Goal: Task Accomplishment & Management: Manage account settings

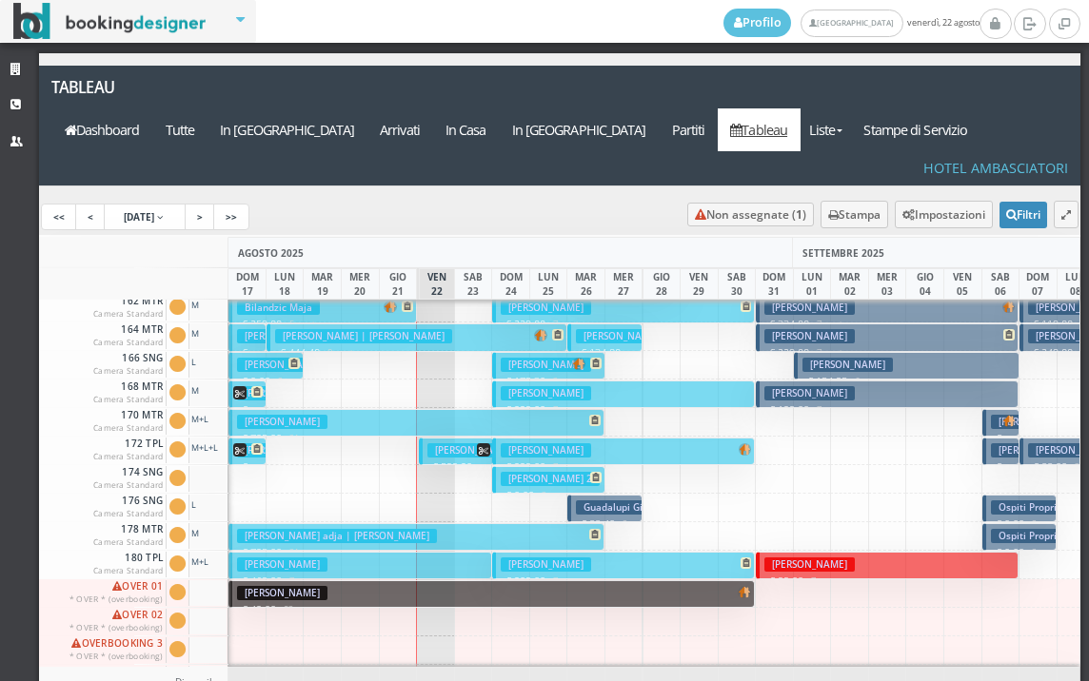
scroll to position [0, 563]
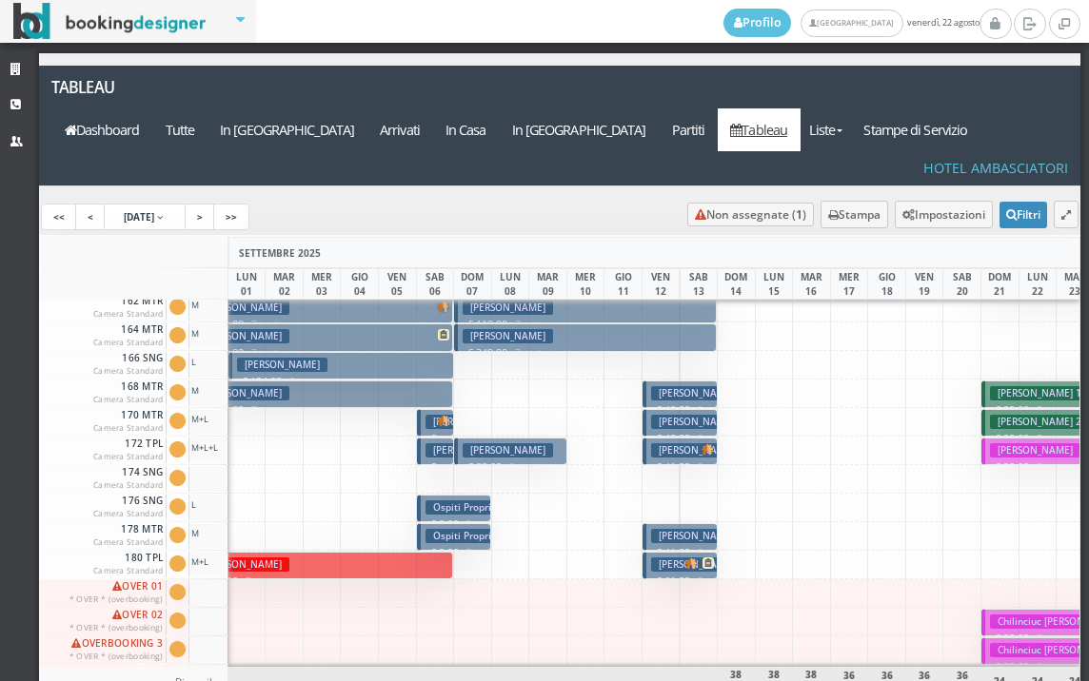
click at [477, 529] on h3 "Ospiti Proprieta'" at bounding box center [470, 536] width 90 height 14
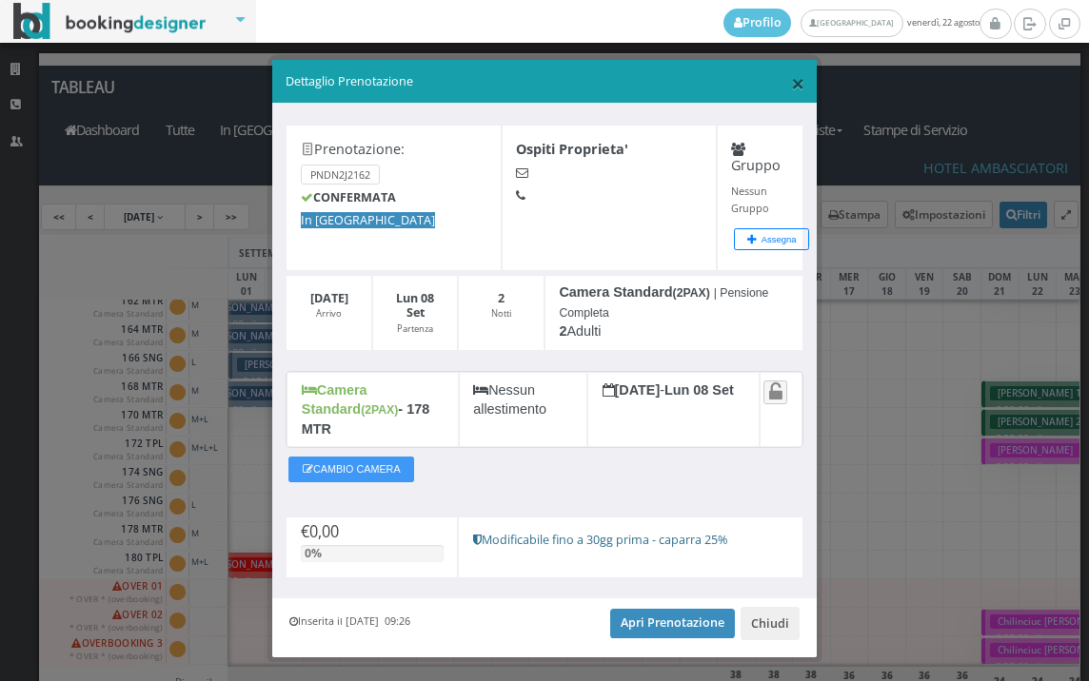
click at [793, 86] on span "×" at bounding box center [797, 83] width 13 height 32
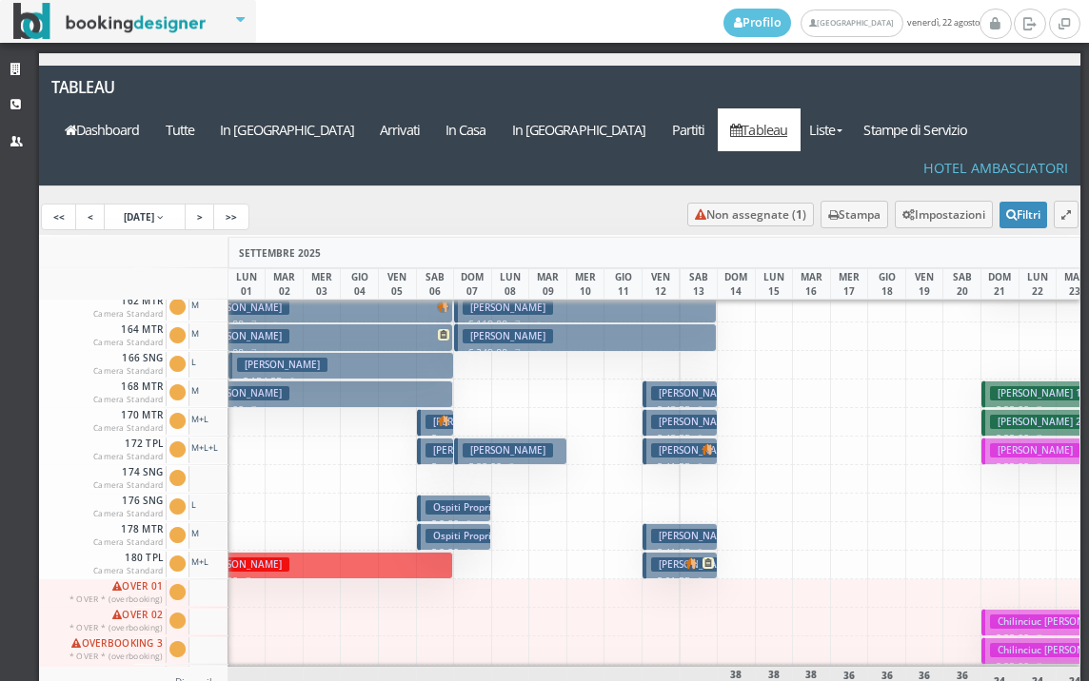
click at [428, 495] on button "Ospiti Proprieta' € 0.00 2 notti 1 Adulto" at bounding box center [454, 509] width 75 height 28
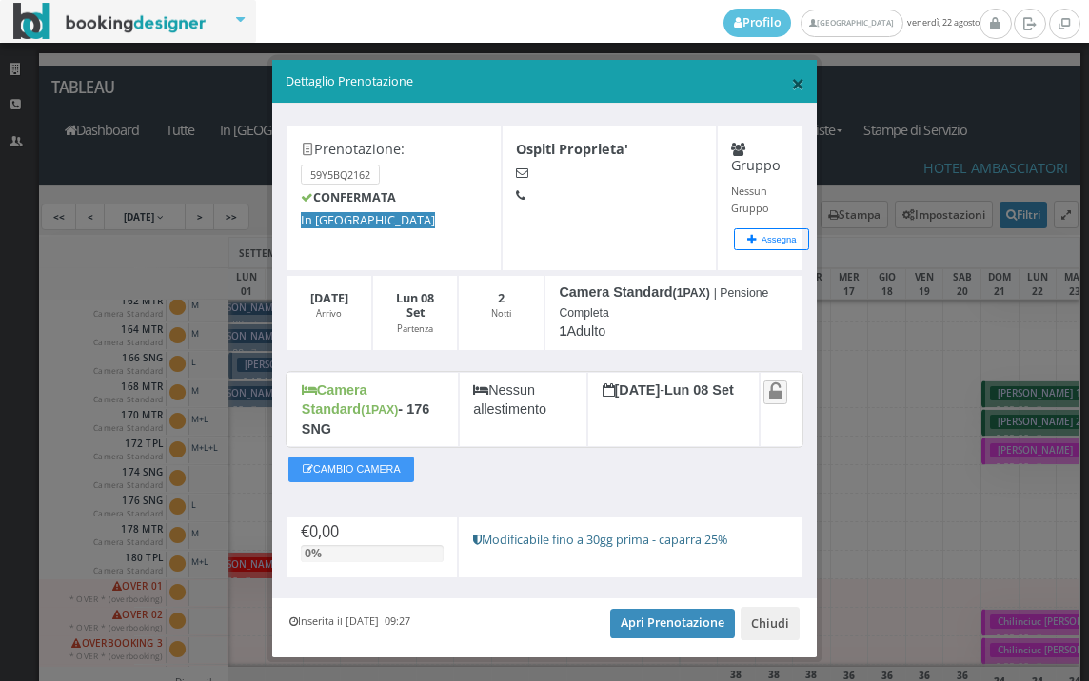
click at [791, 86] on span "×" at bounding box center [797, 83] width 13 height 32
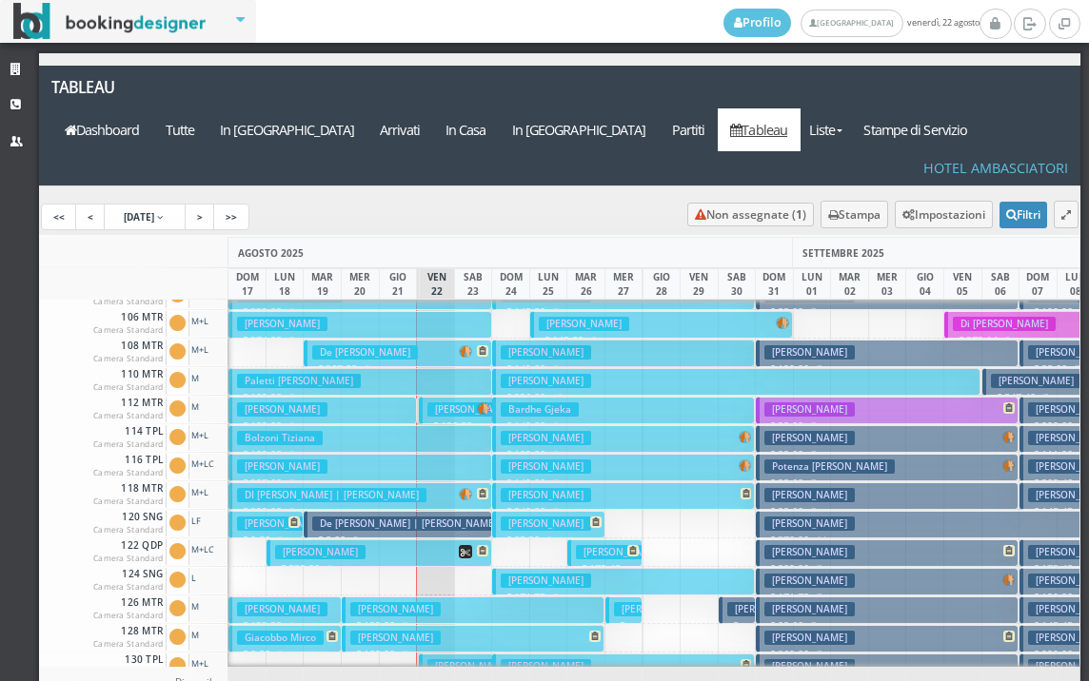
scroll to position [0, 0]
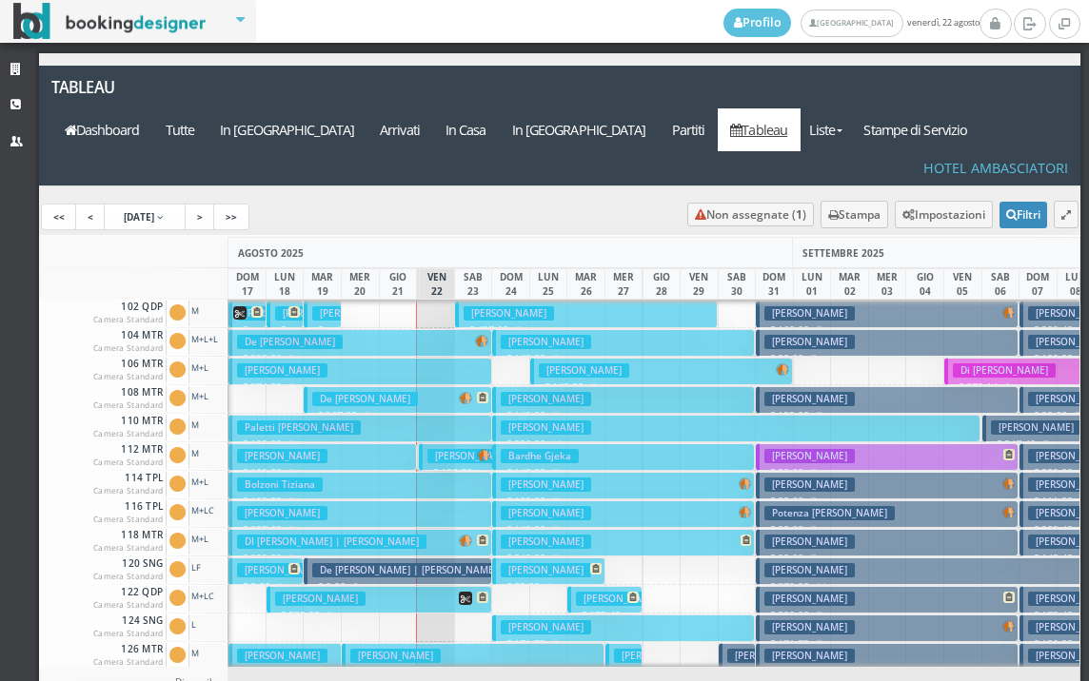
click at [375, 392] on h3 "De Bartolo Domenico" at bounding box center [365, 399] width 106 height 14
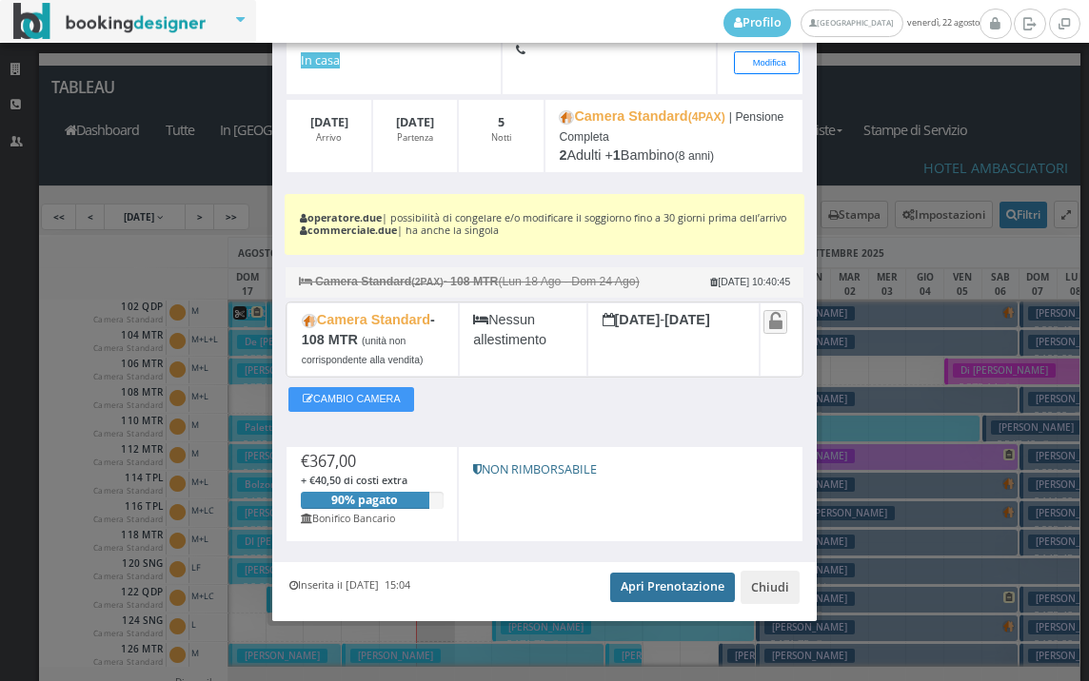
scroll to position [192, 0]
click at [651, 584] on link "Apri Prenotazione" at bounding box center [672, 587] width 125 height 29
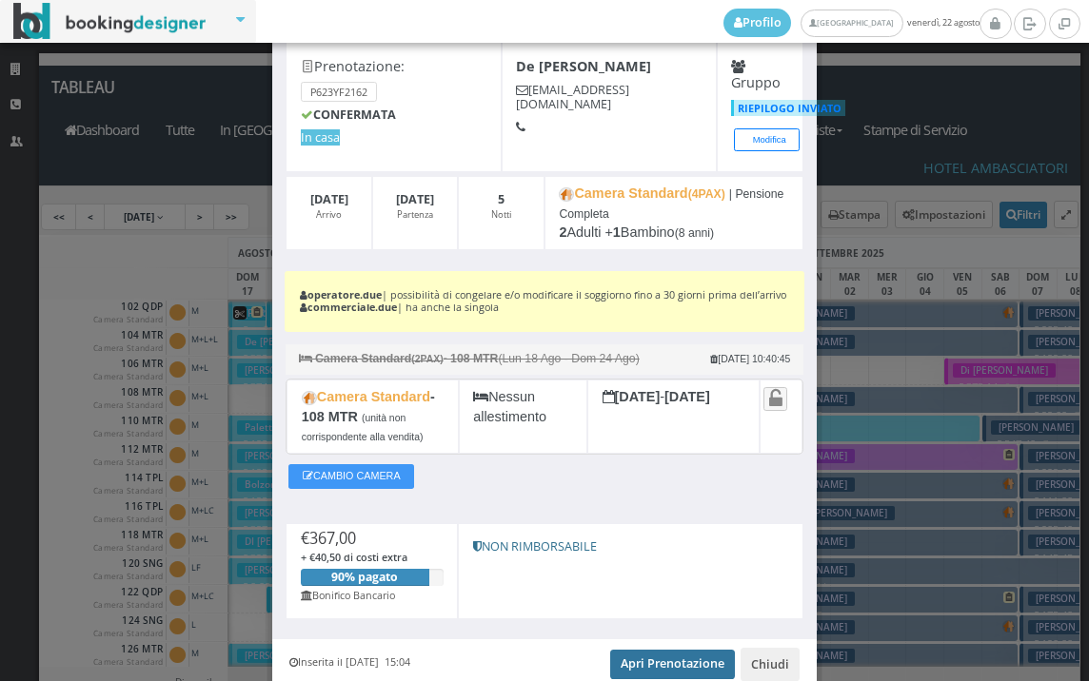
scroll to position [0, 0]
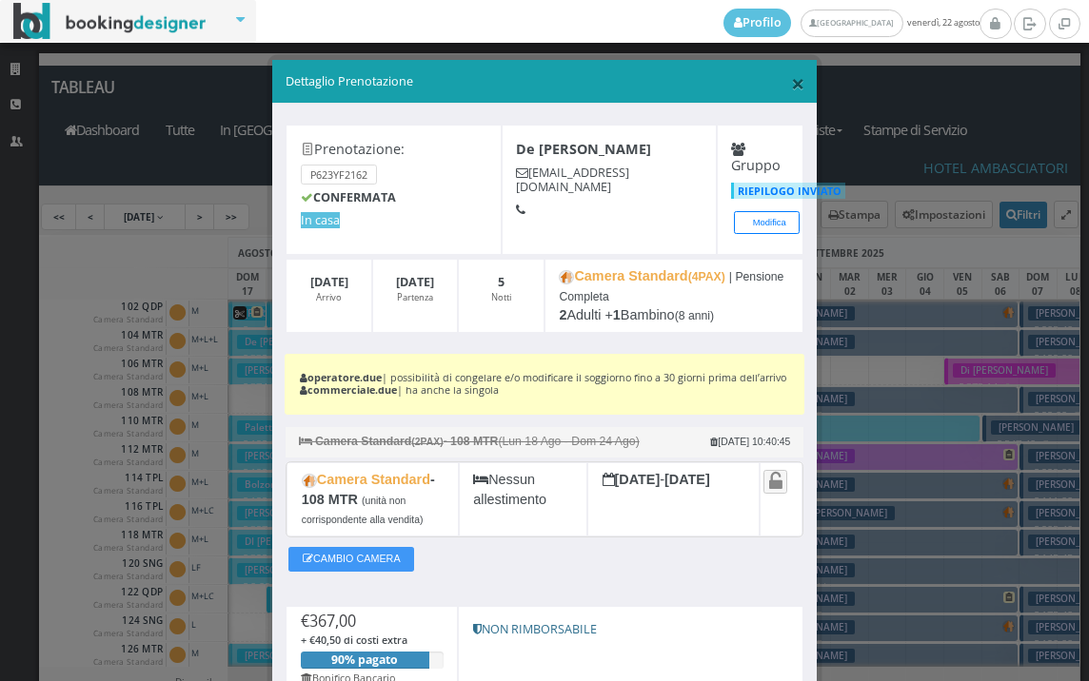
click at [791, 79] on span "×" at bounding box center [797, 83] width 13 height 32
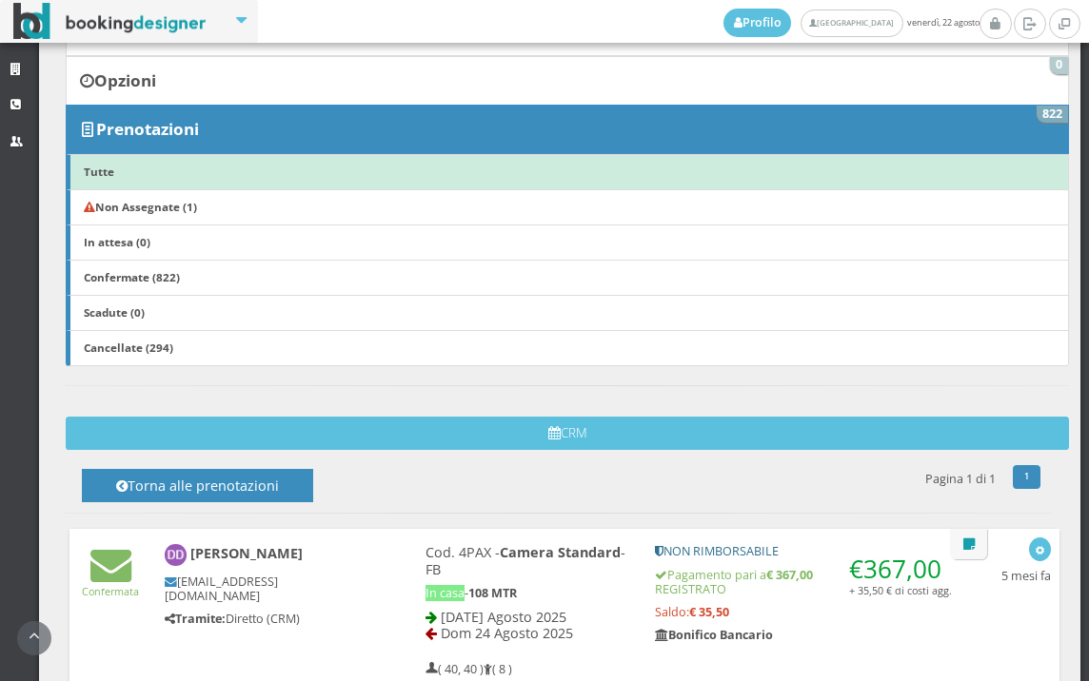
scroll to position [292, 0]
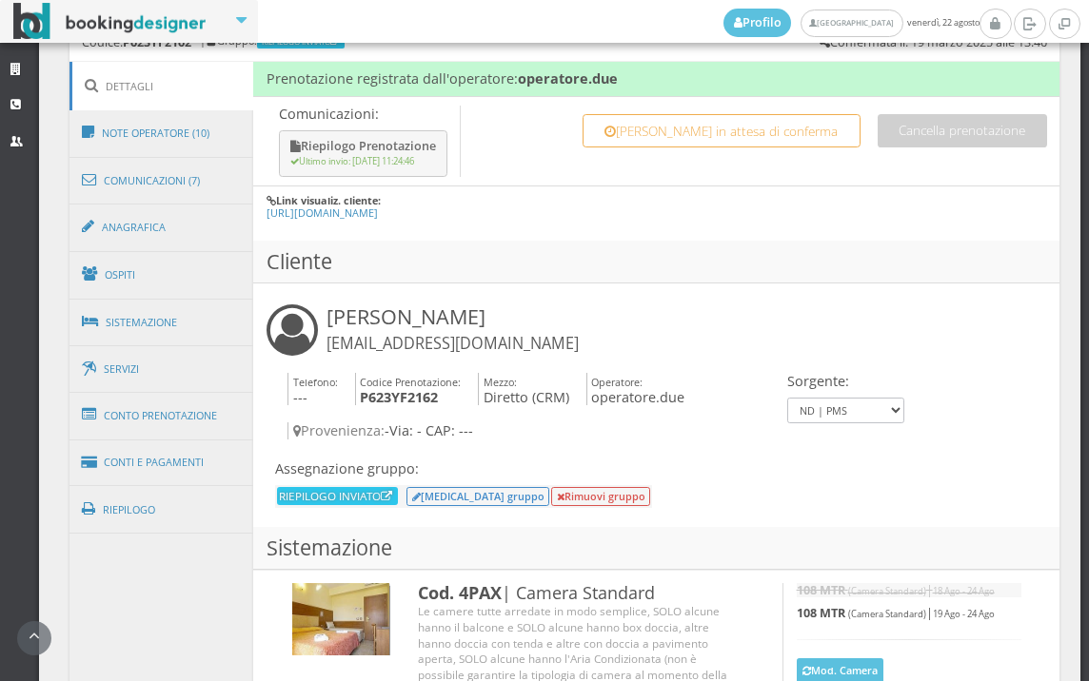
scroll to position [1163, 0]
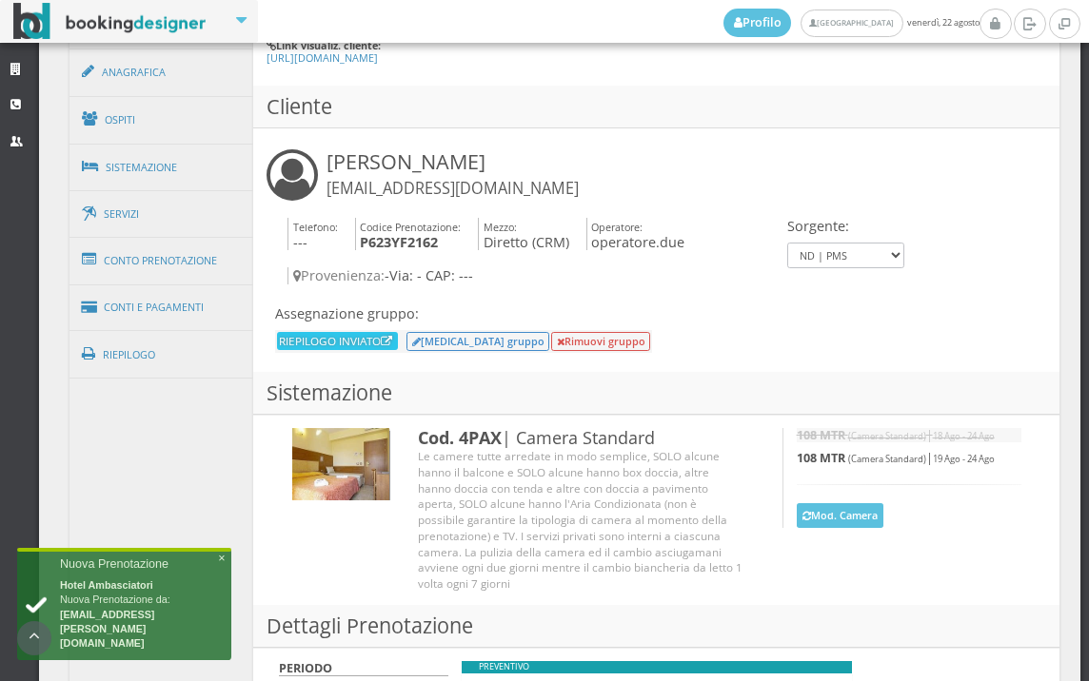
scroll to position [1278, 0]
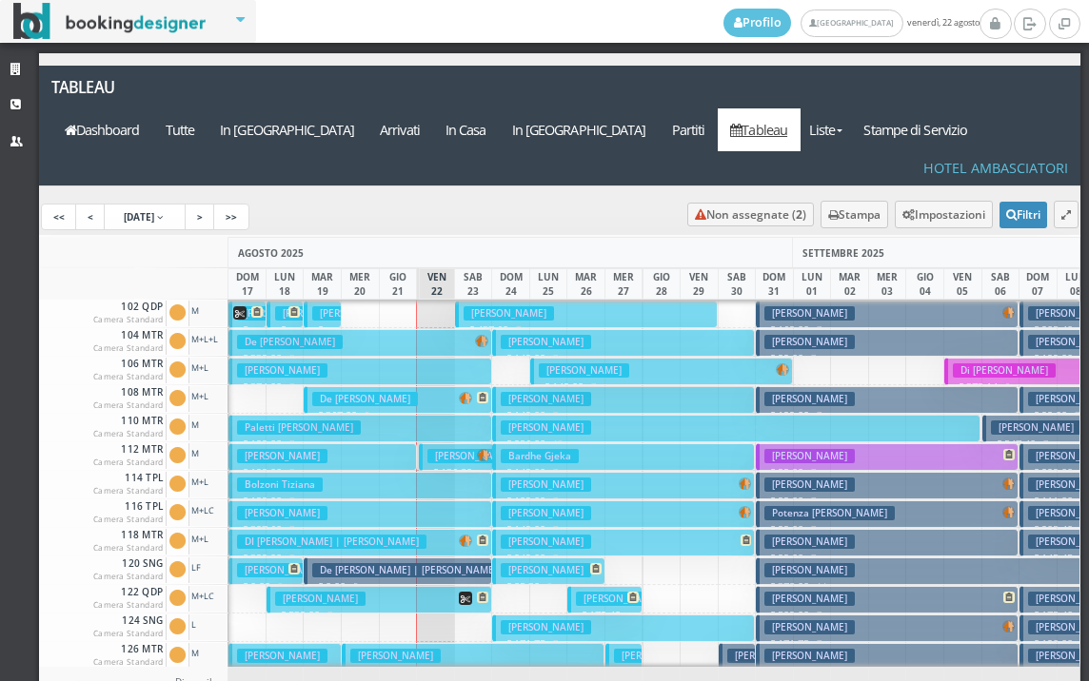
click at [445, 449] on h3 "Abbattiello Lorenza" at bounding box center [472, 456] width 90 height 14
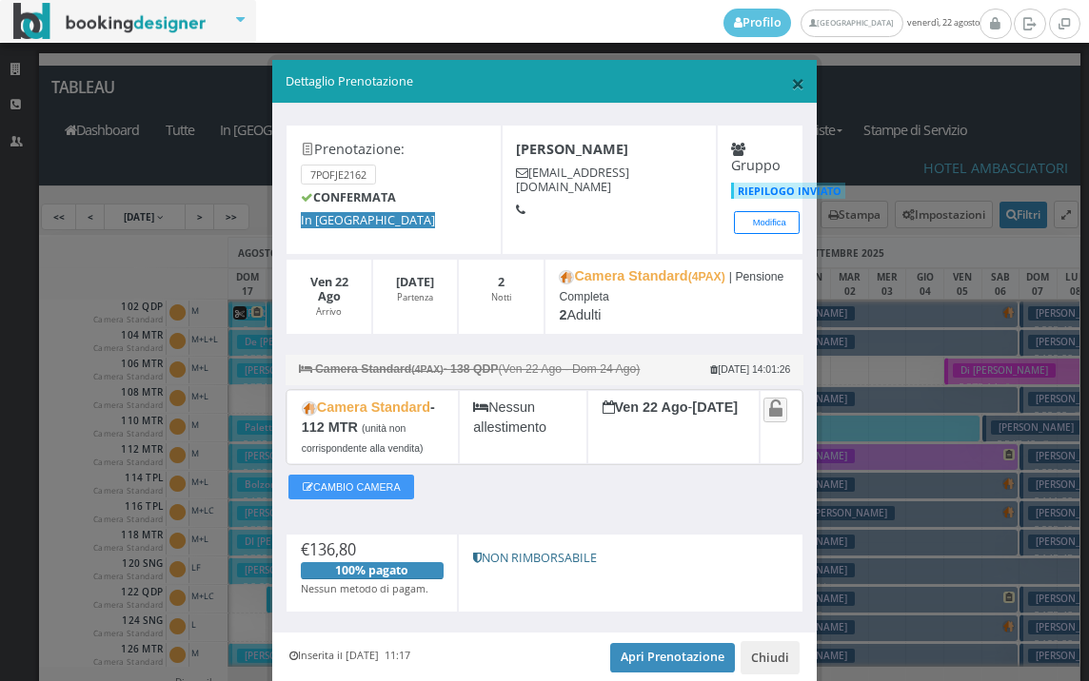
click at [791, 77] on span "×" at bounding box center [797, 83] width 13 height 32
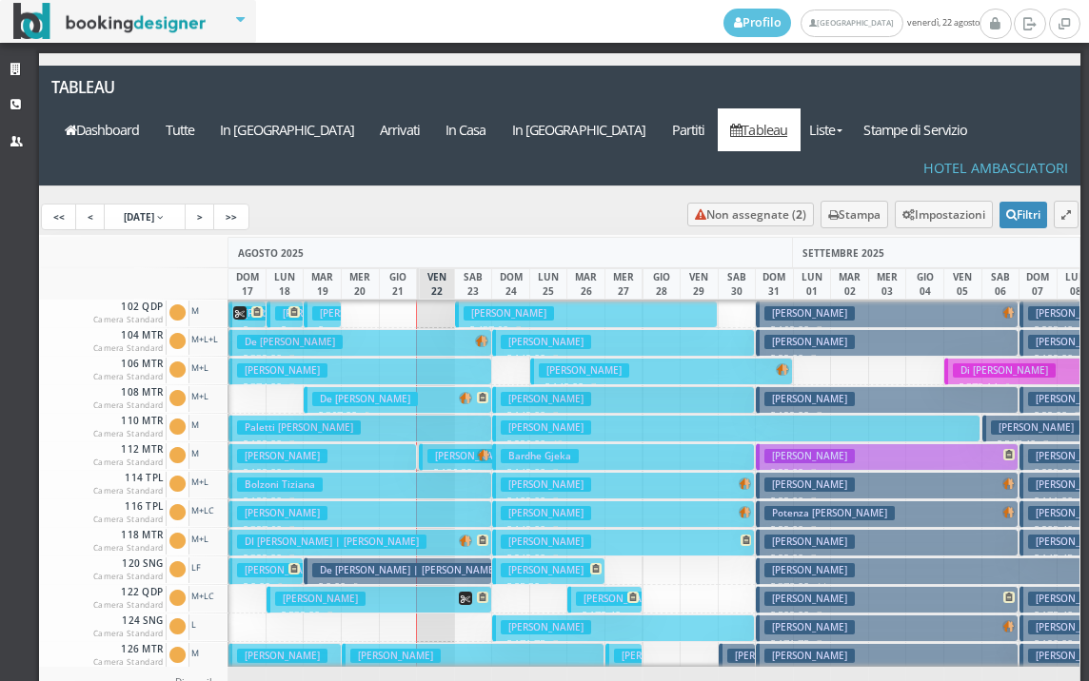
click at [415, 392] on h3 "De Bartolo Domenico" at bounding box center [365, 399] width 106 height 14
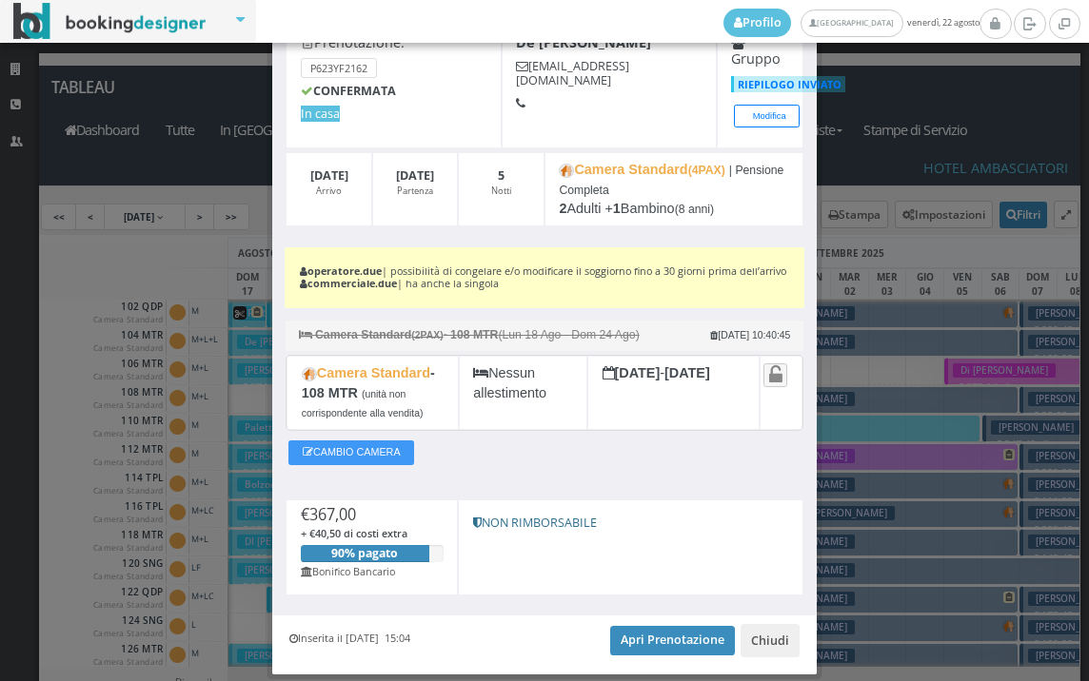
scroll to position [192, 0]
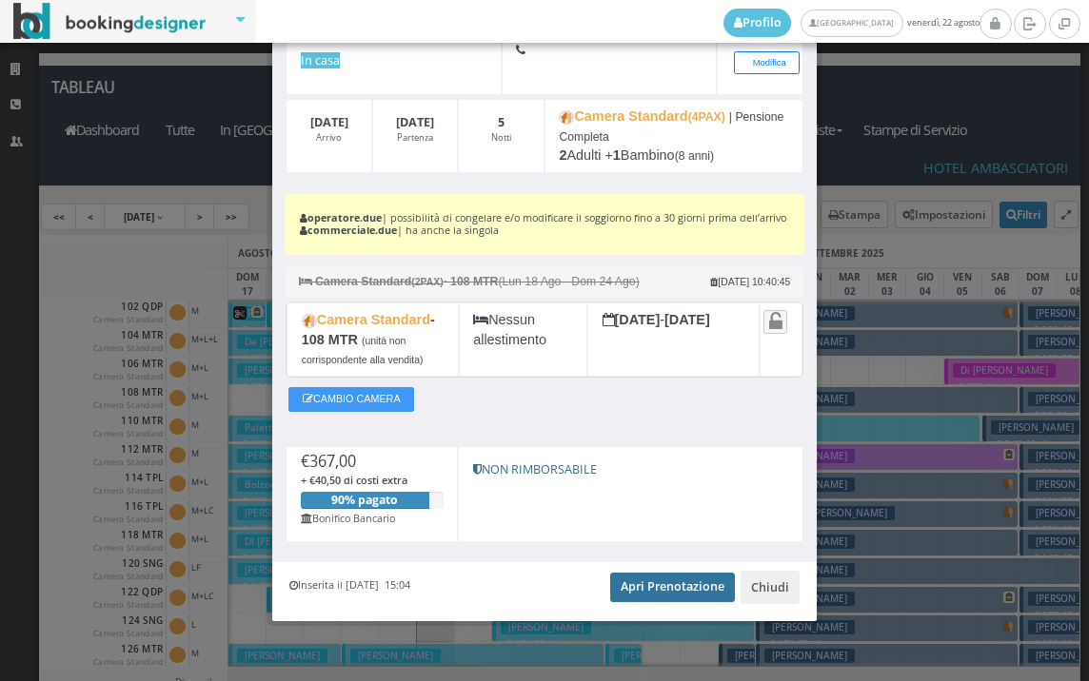
click at [642, 586] on link "Apri Prenotazione" at bounding box center [672, 587] width 125 height 29
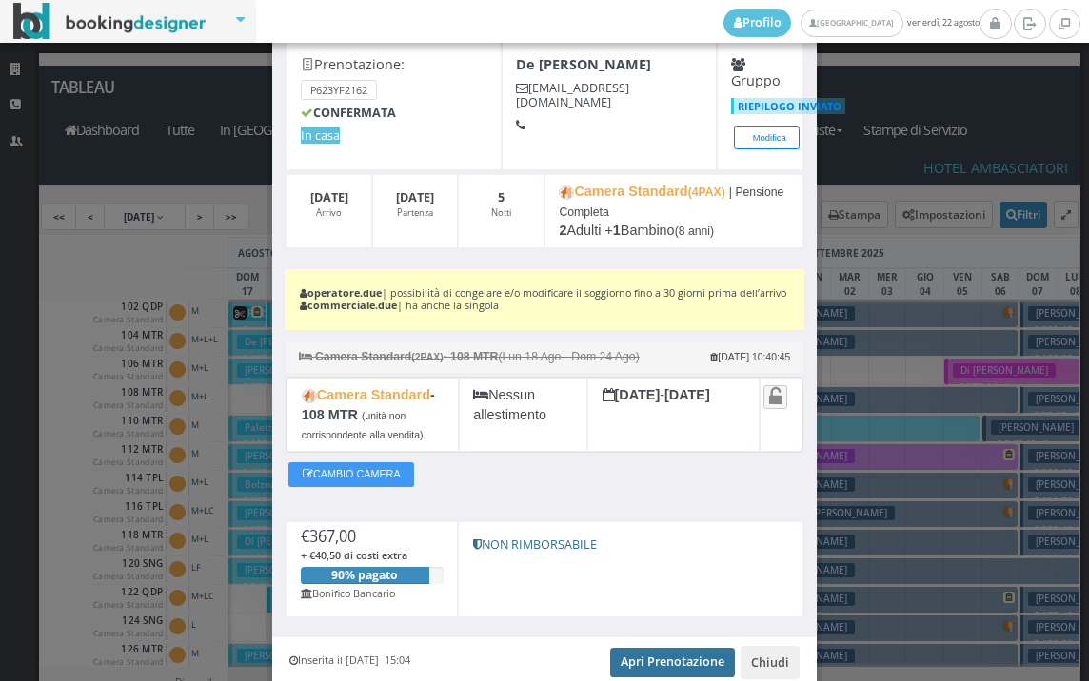
scroll to position [0, 0]
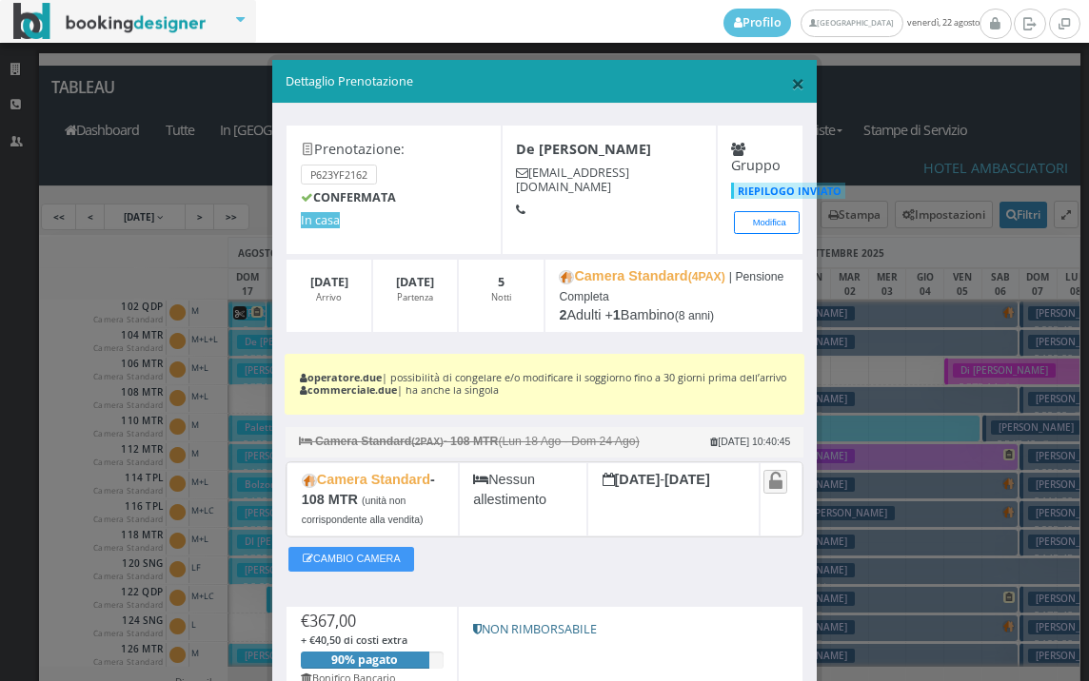
click at [791, 86] on span "×" at bounding box center [797, 83] width 13 height 32
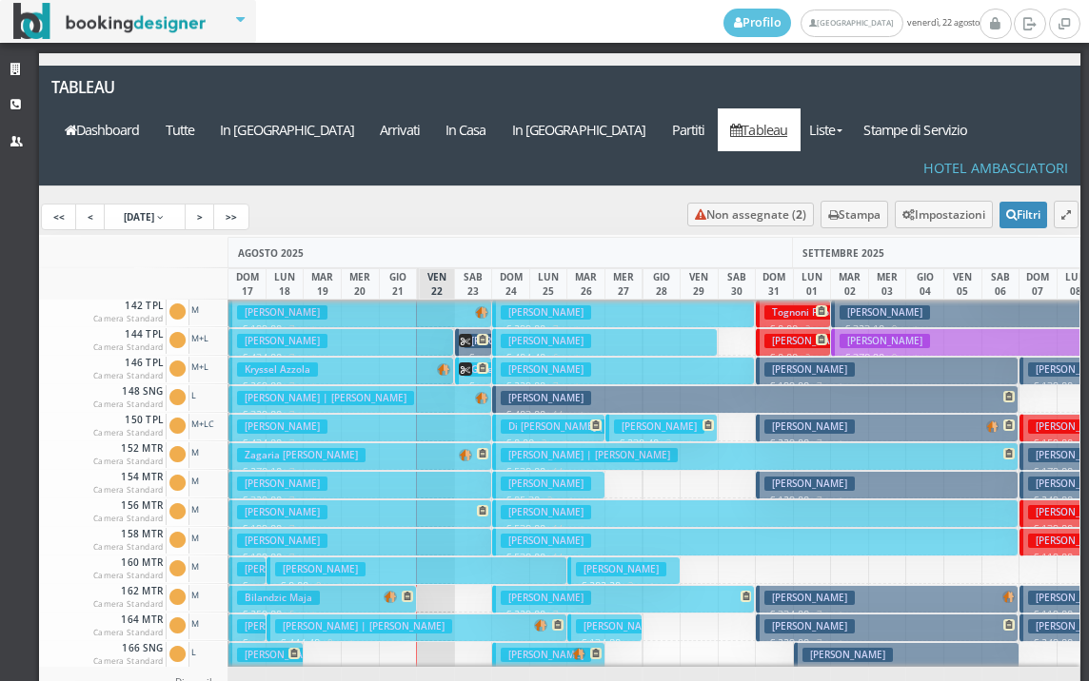
scroll to position [761, 0]
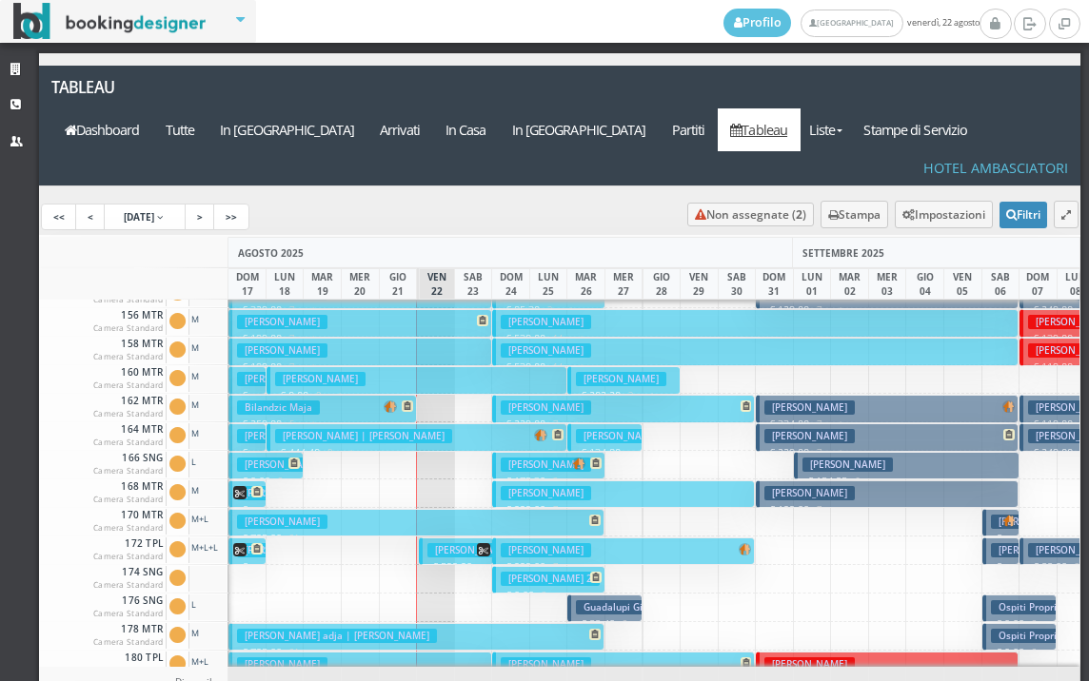
click at [593, 237] on div "AGOSTO 2025" at bounding box center [509, 252] width 564 height 31
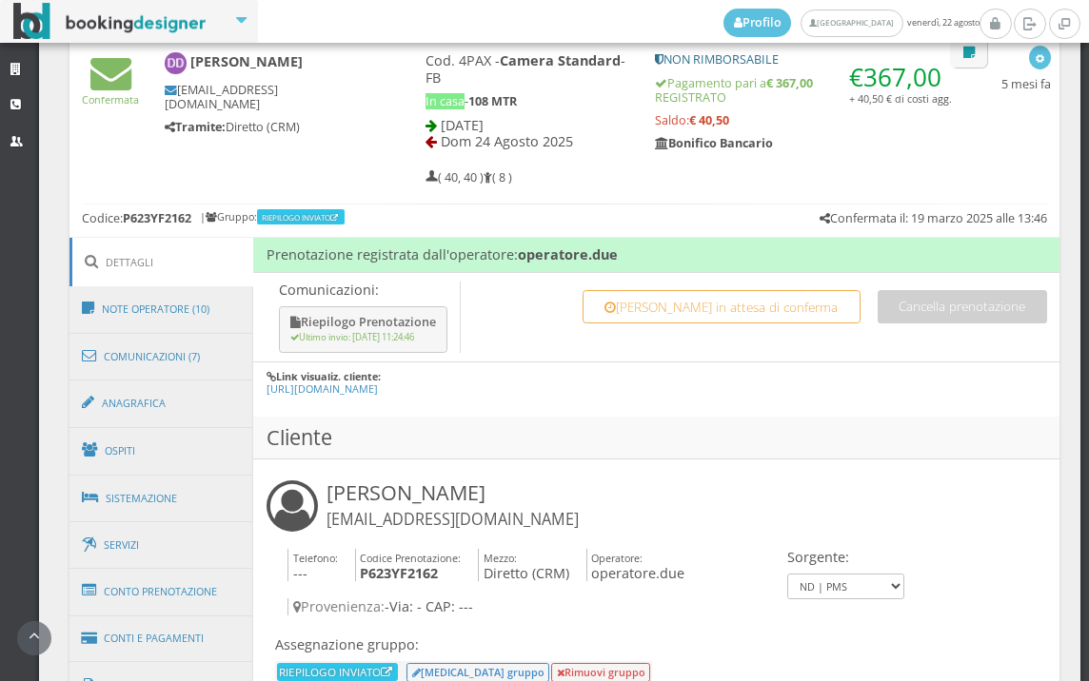
scroll to position [1269, 0]
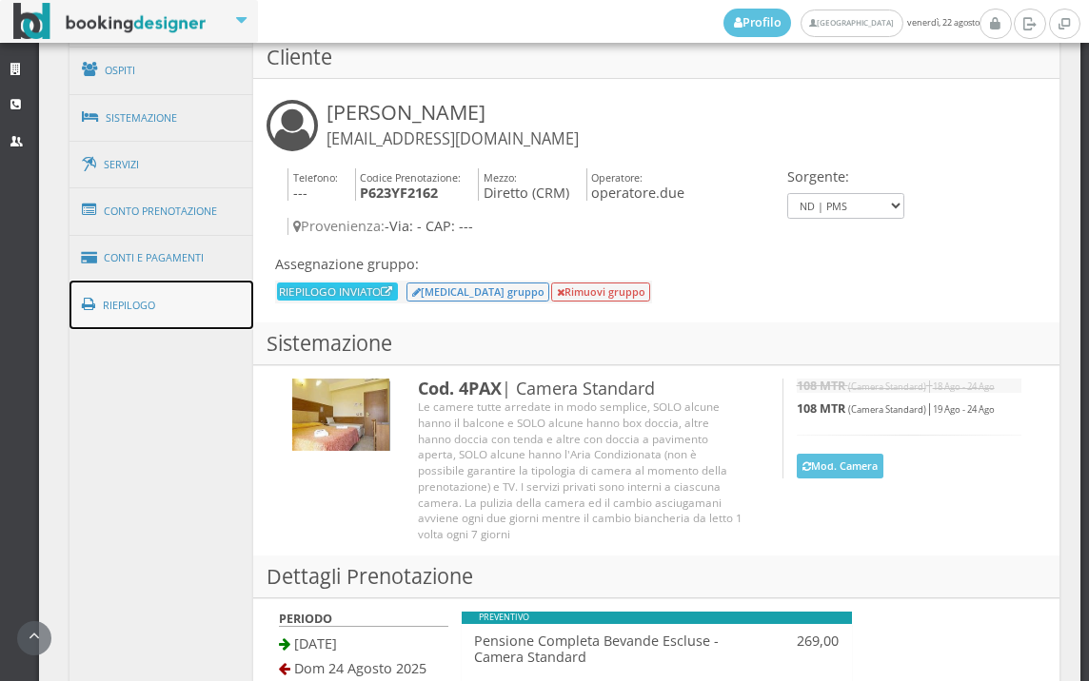
click at [190, 293] on link "Riepilogo" at bounding box center [161, 305] width 185 height 49
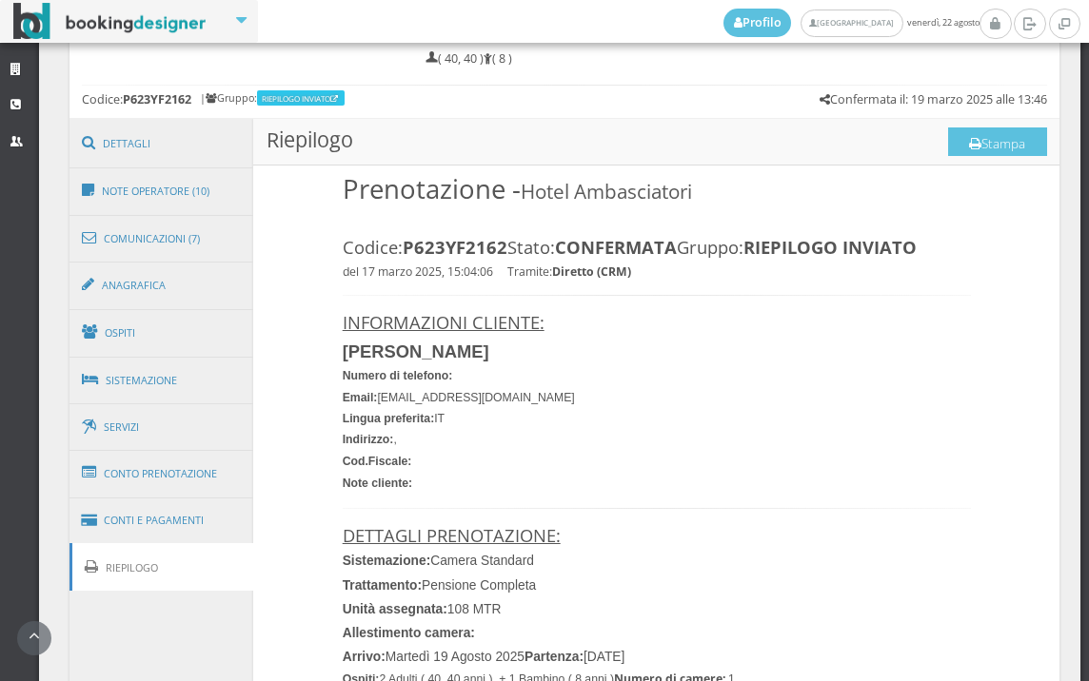
scroll to position [847, 0]
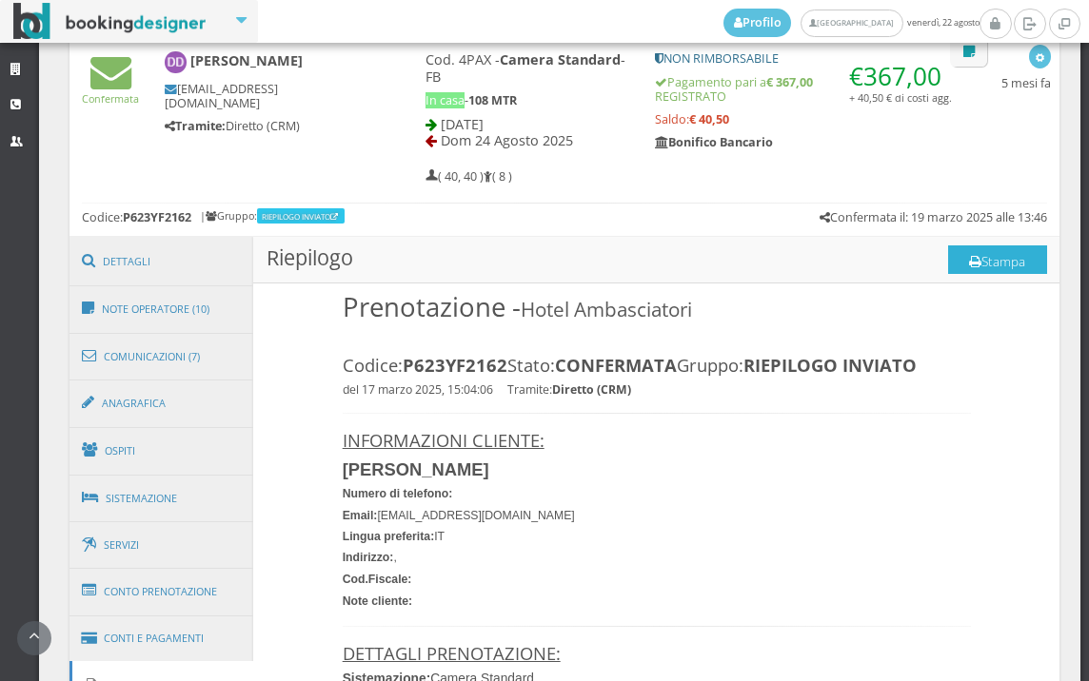
click at [973, 266] on button "Stampa" at bounding box center [997, 260] width 99 height 29
click at [973, 249] on button "Stampa" at bounding box center [997, 260] width 99 height 29
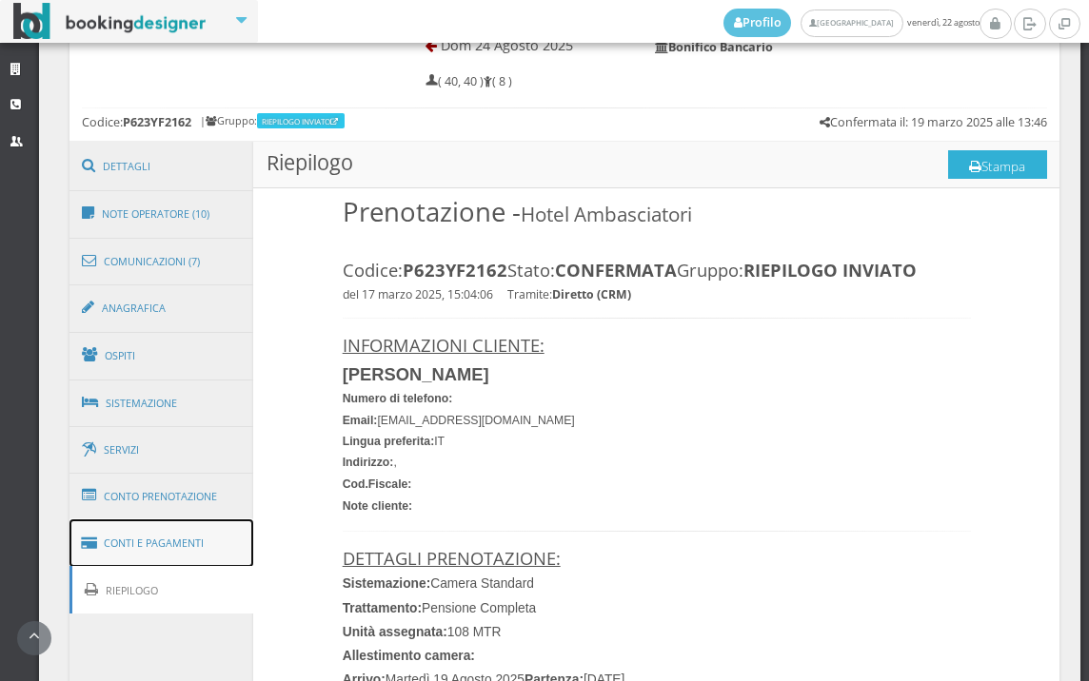
click at [177, 527] on link "Conti e Pagamenti" at bounding box center [161, 544] width 185 height 49
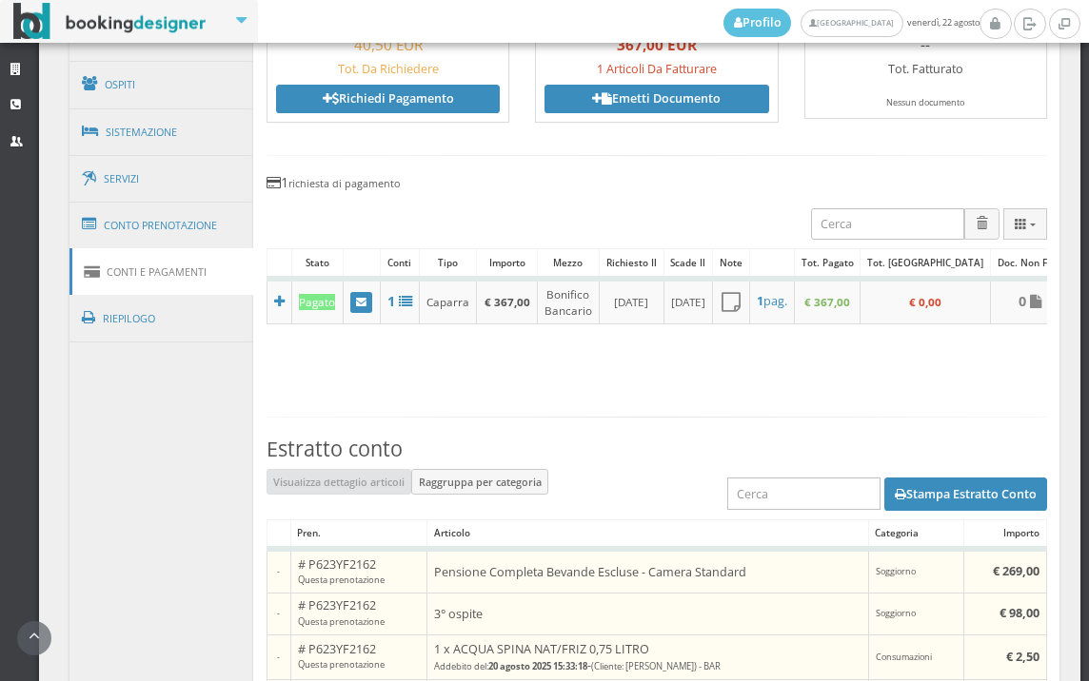
scroll to position [1375, 0]
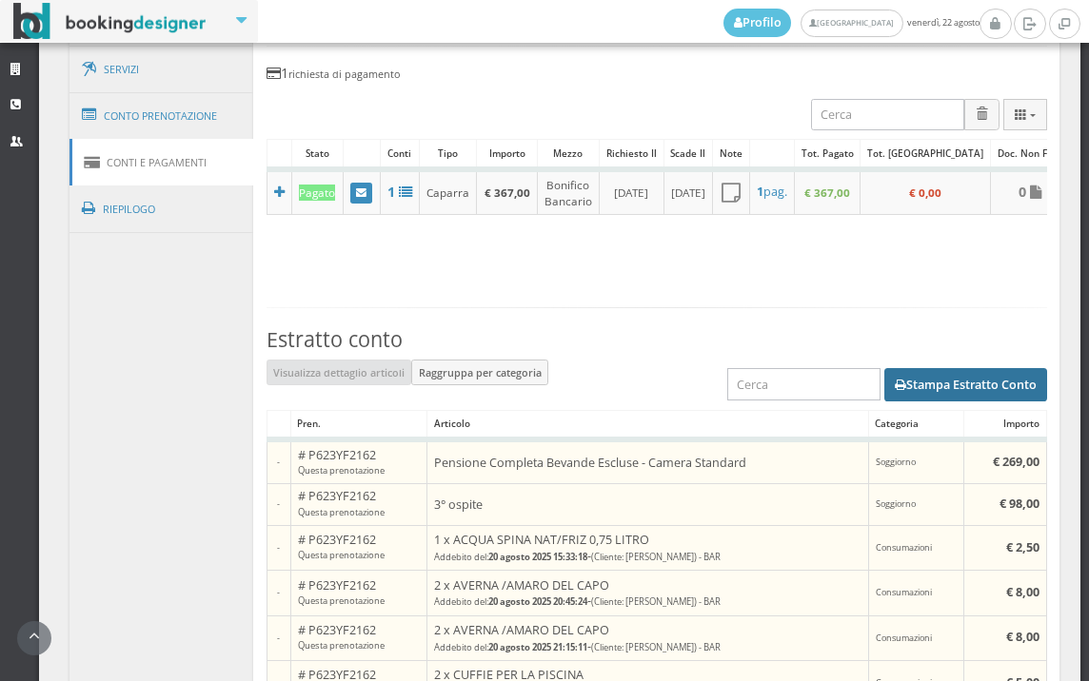
click at [920, 392] on button "Stampa Estratto Conto" at bounding box center [965, 384] width 163 height 32
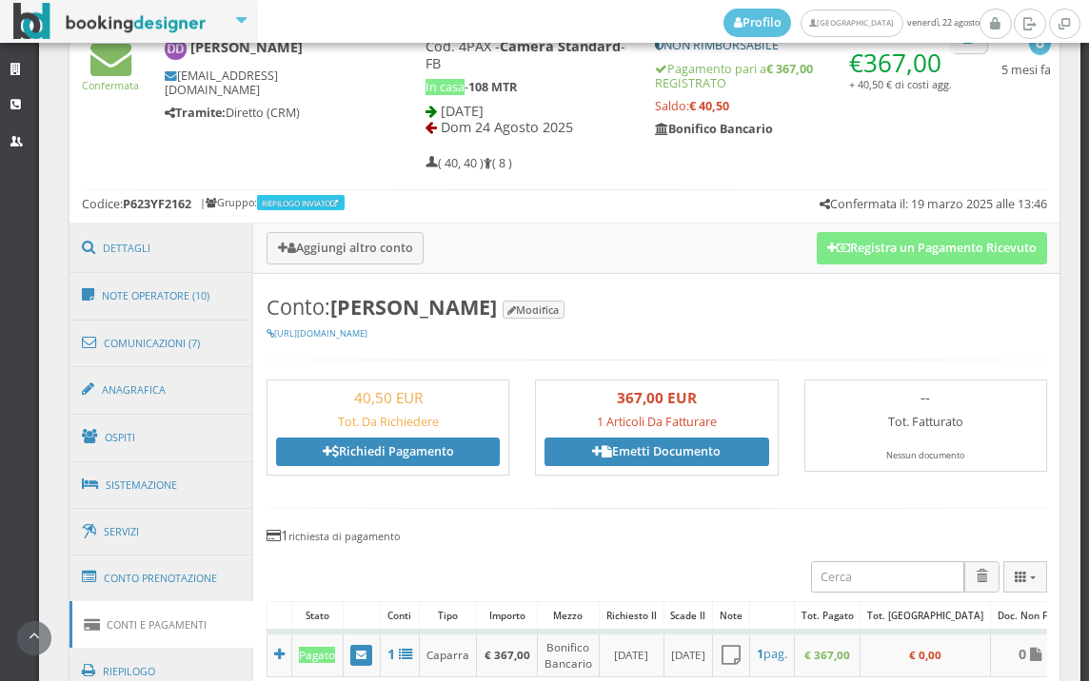
scroll to position [816, 0]
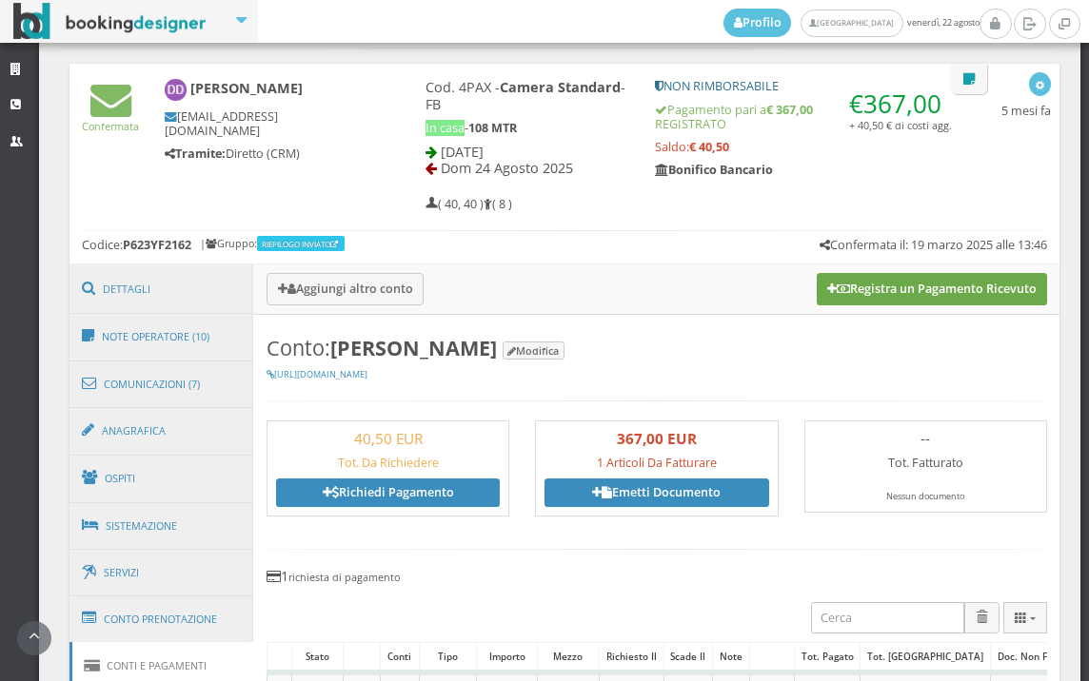
click at [837, 288] on icon at bounding box center [843, 290] width 13 height 12
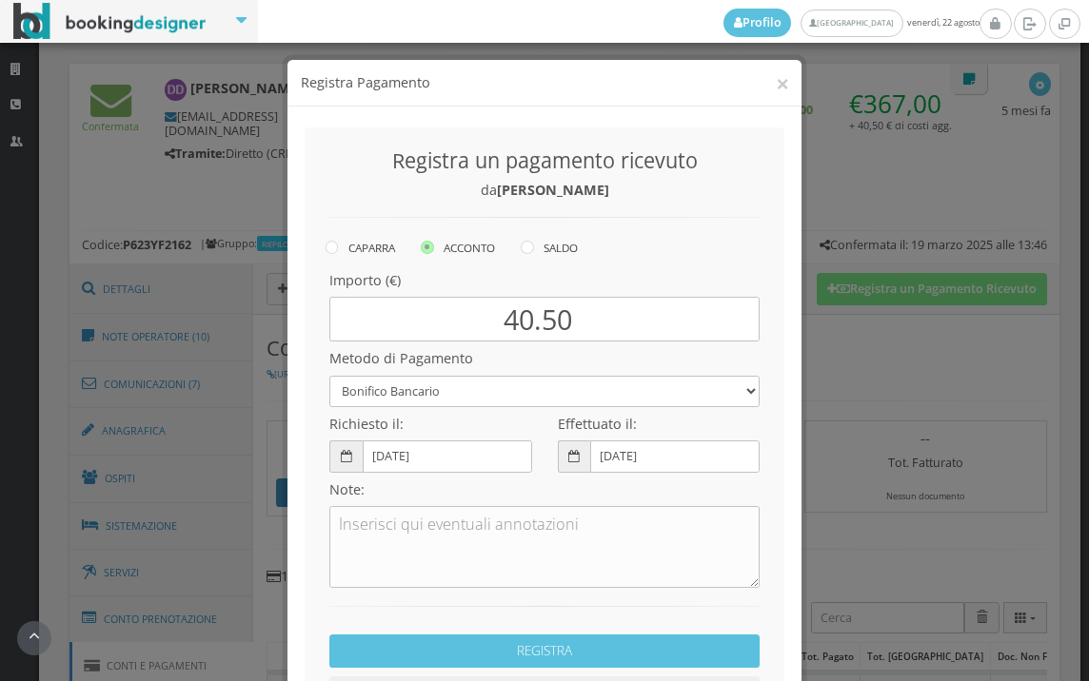
click at [522, 244] on icon at bounding box center [527, 247] width 13 height 13
radio input "true"
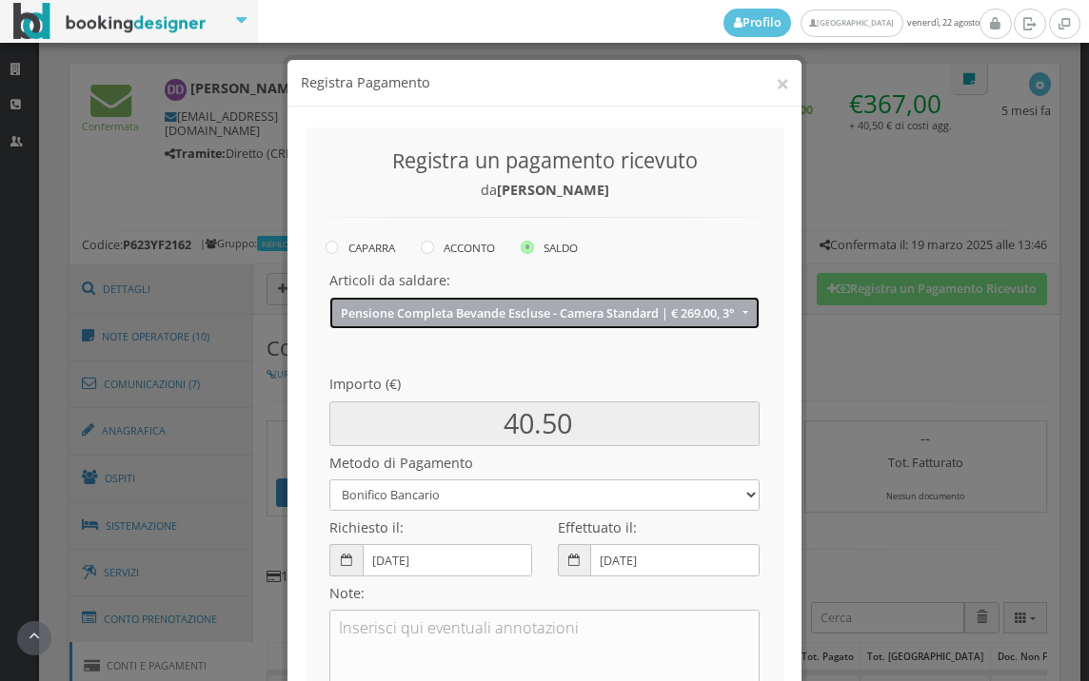
click at [511, 307] on span "Pensione Completa Bevande Escluse - Camera Standard | € 269.00, 3° ospite | € 9…" at bounding box center [539, 313] width 397 height 14
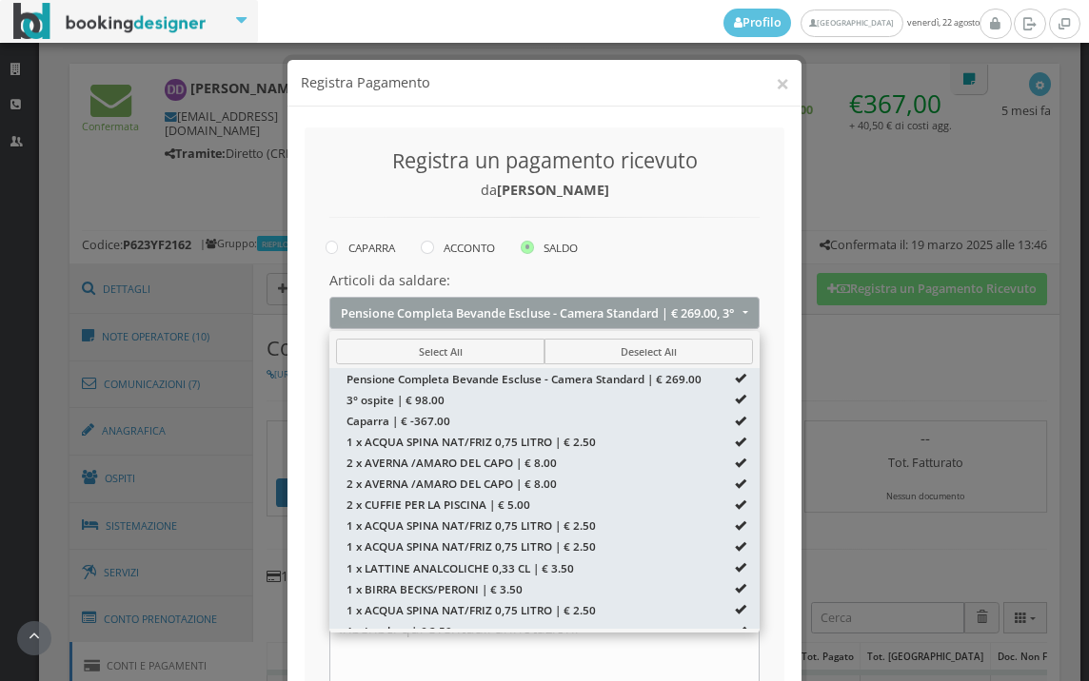
click at [727, 214] on div "Registra un pagamento ricevuto da [PERSON_NAME]" at bounding box center [545, 188] width 456 height 97
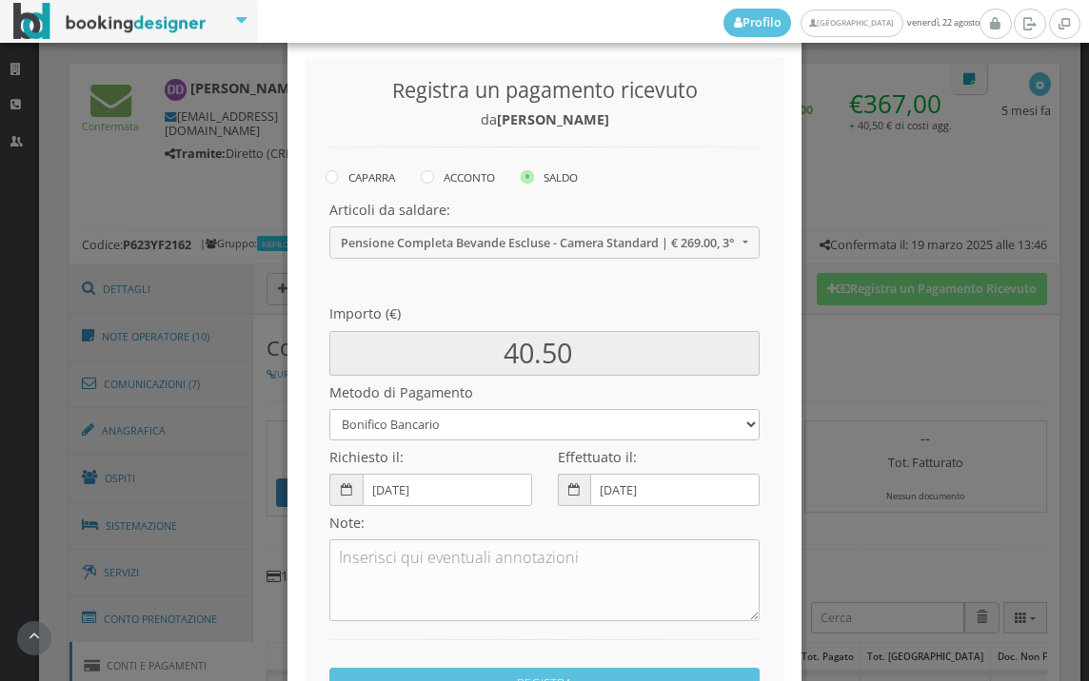
scroll to position [211, 0]
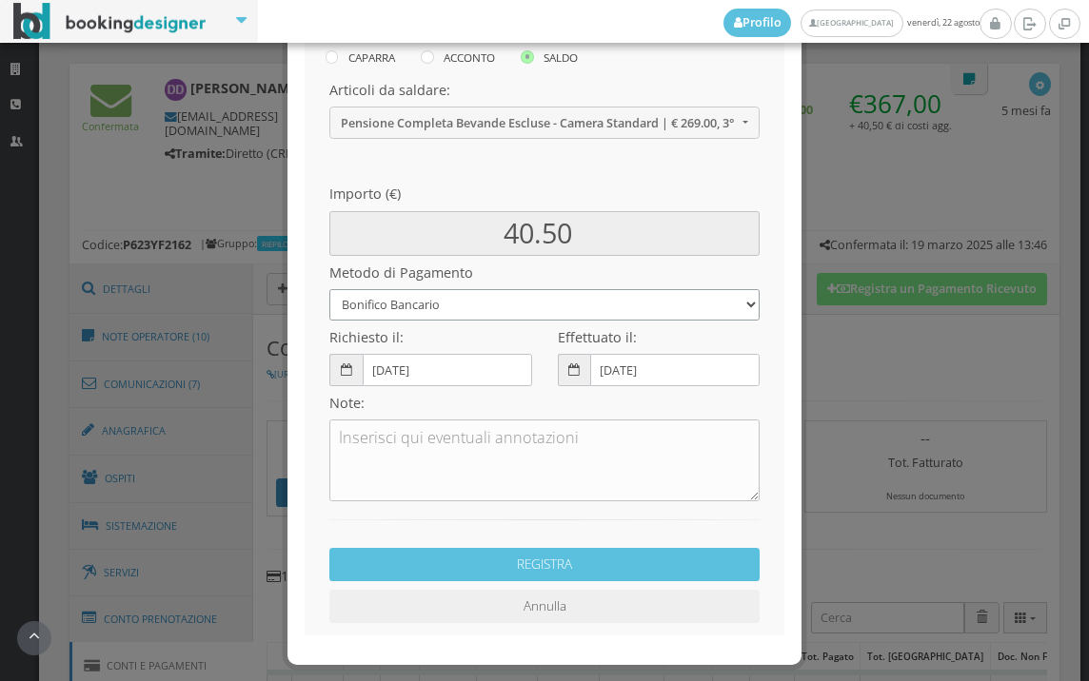
click at [529, 304] on select "Bonifico Bancario BONIFICO SUM UP Contanti Assegno Bancario Assegno Circolare V…" at bounding box center [544, 304] width 430 height 31
select select
click at [329, 289] on select "Bonifico Bancario BONIFICO SUM UP Contanti Assegno Bancario Assegno Circolare V…" at bounding box center [544, 304] width 430 height 31
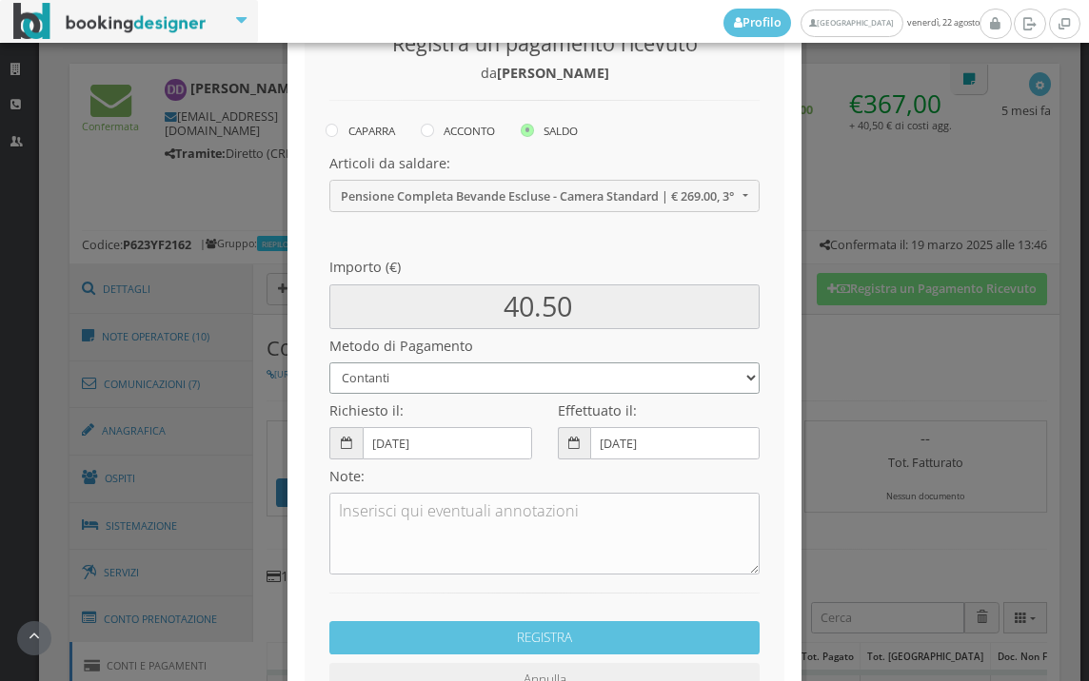
scroll to position [260, 0]
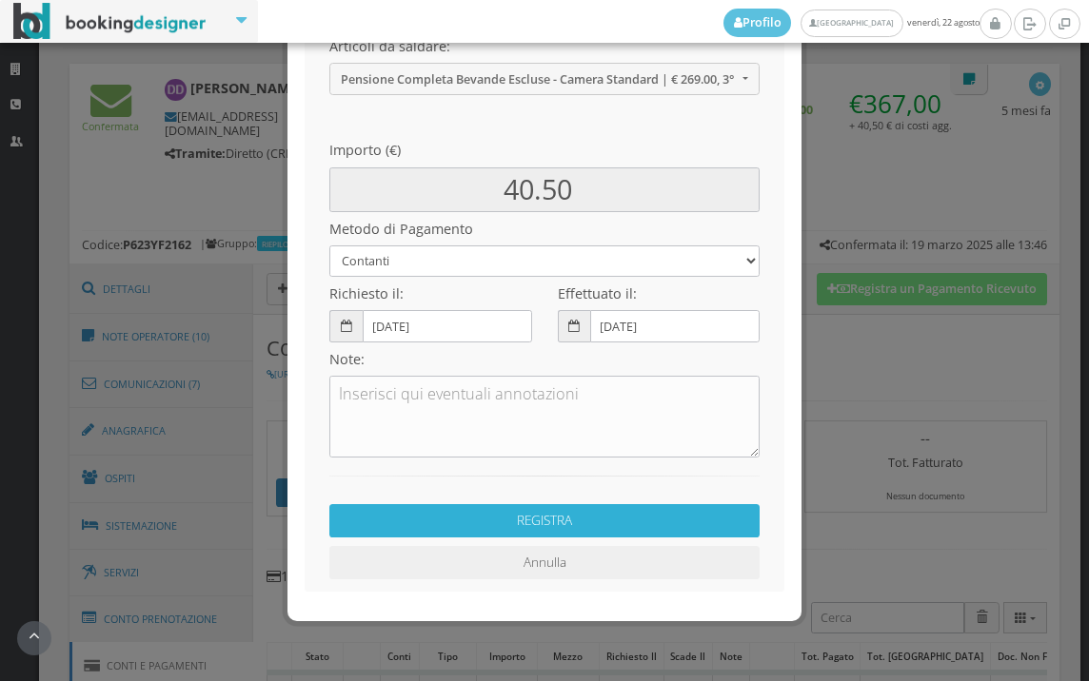
click at [617, 517] on button "REGISTRA" at bounding box center [544, 520] width 430 height 33
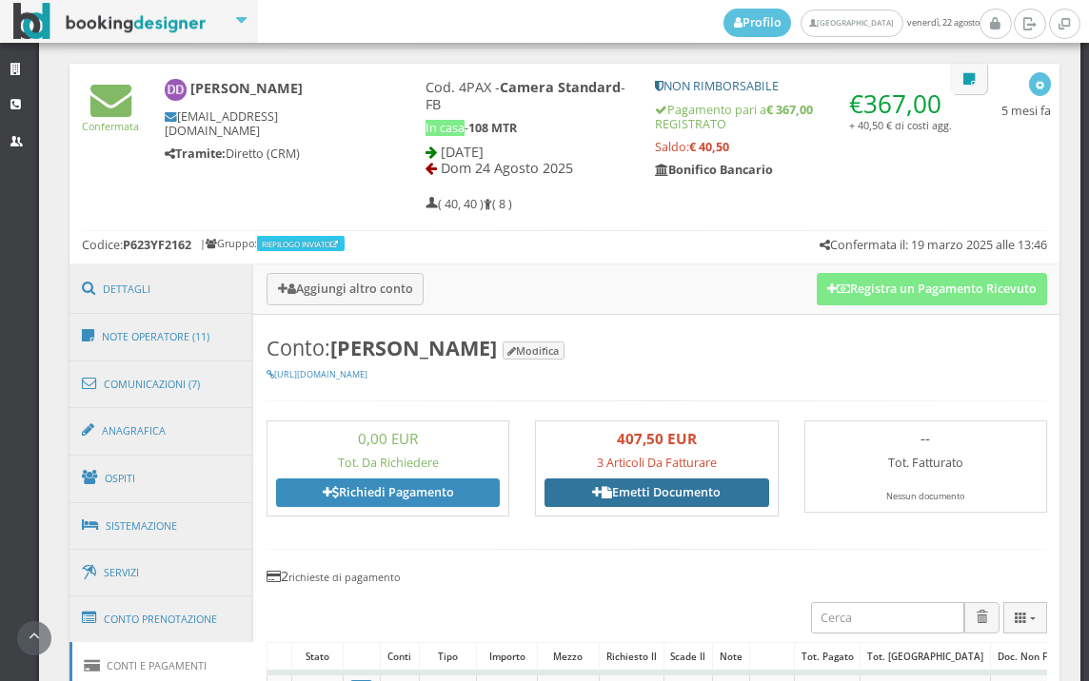
click at [663, 500] on link "Emetti Documento" at bounding box center [656, 493] width 224 height 29
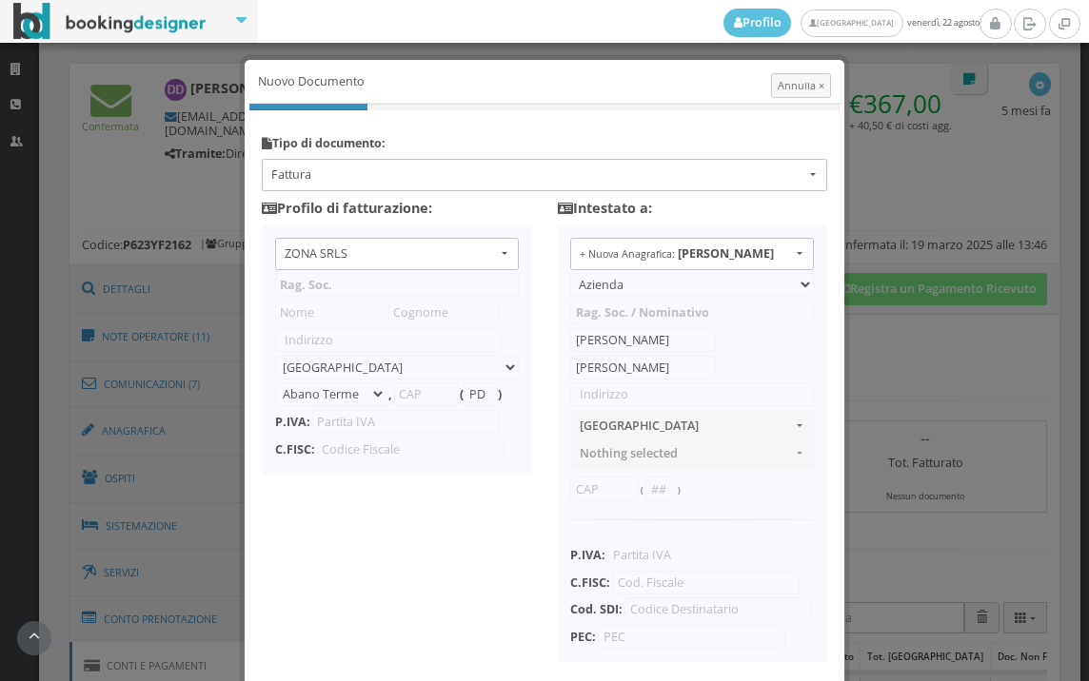
type input "ZONA SRLS"
type input "[PERSON_NAME] Durante, 8"
select select "Frattamaggiore"
type input "80027"
type input "NA"
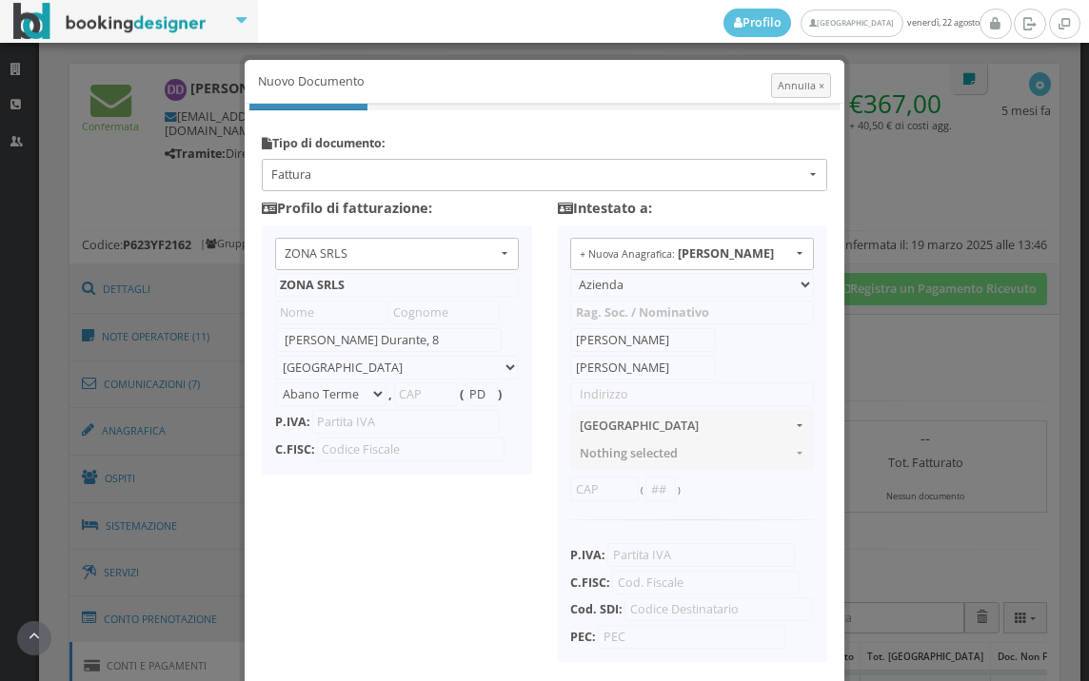
type input "10356321215"
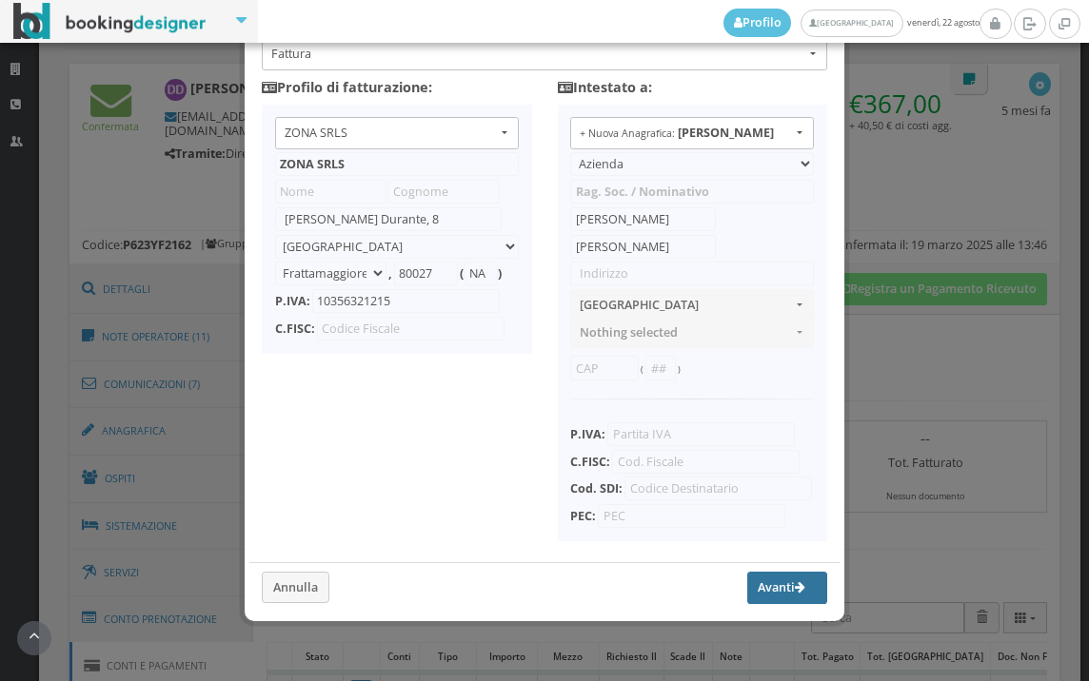
click at [752, 580] on button "Avanti" at bounding box center [787, 588] width 80 height 32
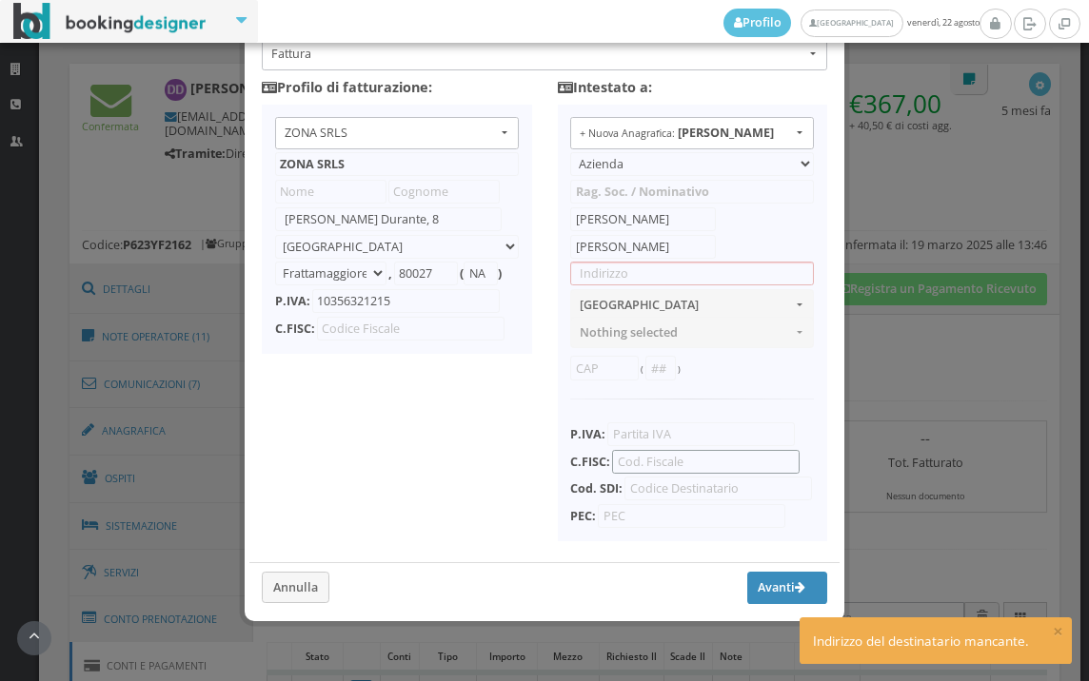
click at [621, 450] on input "text" at bounding box center [705, 462] width 187 height 24
click at [573, 262] on input "text" at bounding box center [692, 274] width 244 height 24
click at [549, 305] on div "Intestato a: + Nuova Anagrafica: [PERSON_NAME] + Nuova Anagrafica: [PERSON_NAME…" at bounding box center [691, 309] width 295 height 479
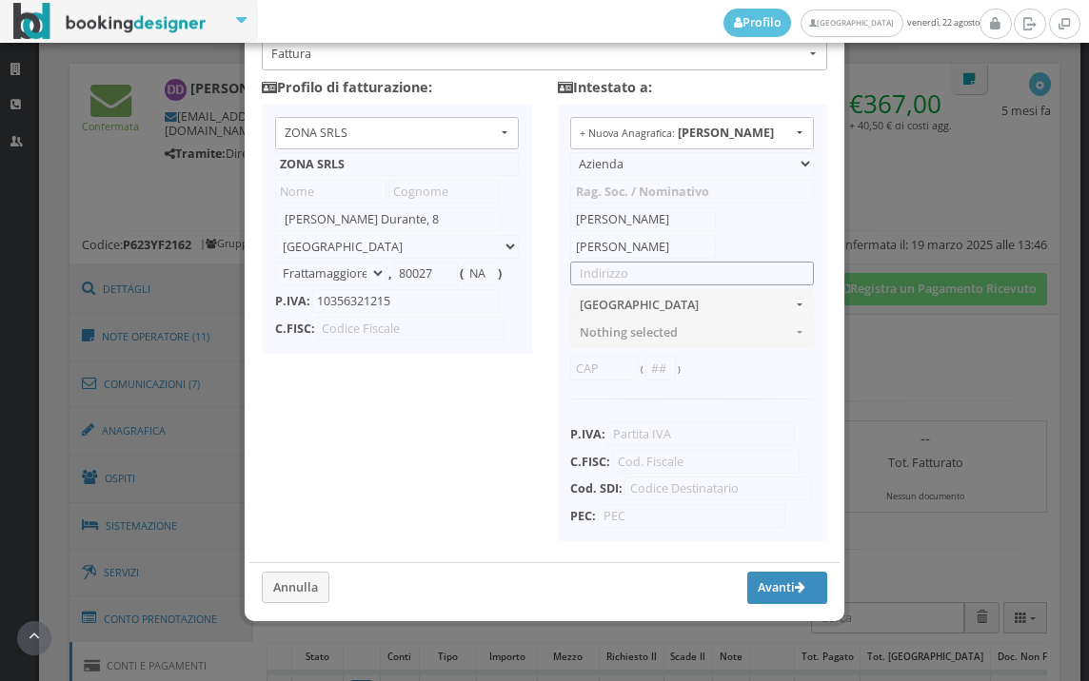
click at [593, 262] on input "text" at bounding box center [692, 274] width 244 height 24
type input "[STREET_ADDRESS]"
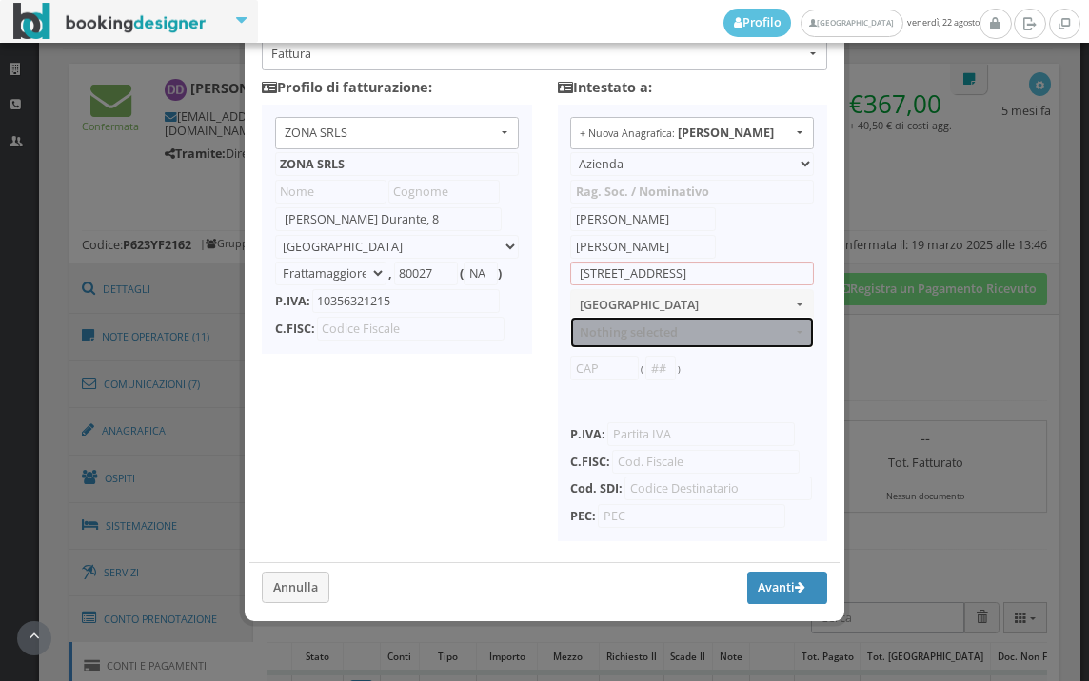
click at [594, 327] on button "Nothing selected" at bounding box center [692, 332] width 244 height 31
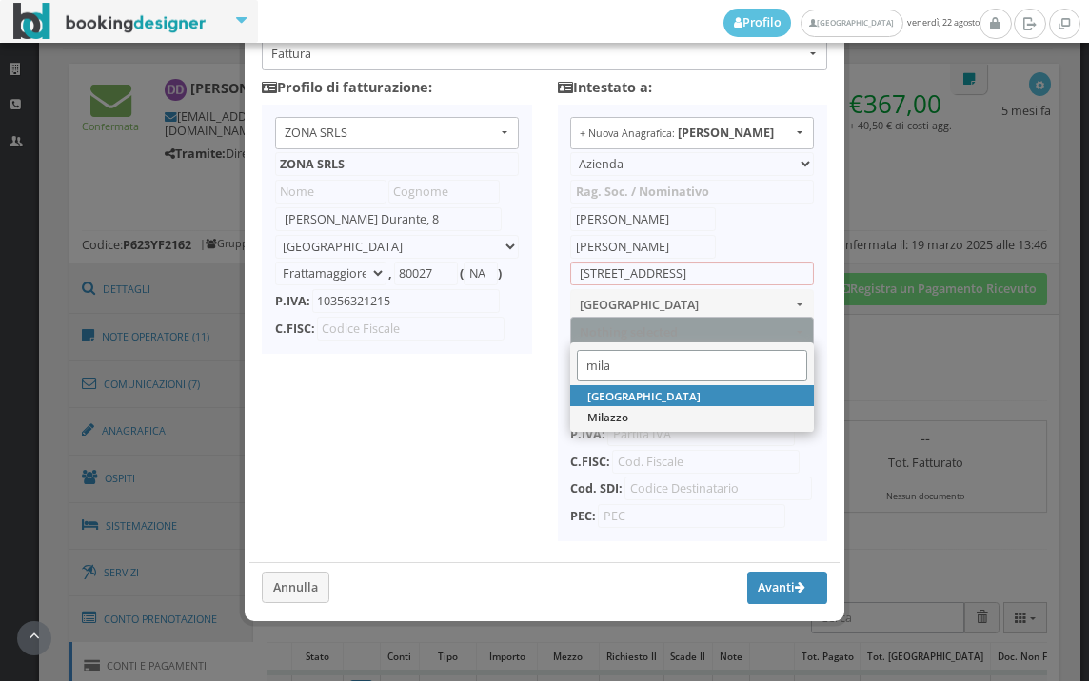
type input "mila"
click at [607, 388] on span "[GEOGRAPHIC_DATA]" at bounding box center [643, 396] width 113 height 16
select select "[GEOGRAPHIC_DATA]"
type input "MI"
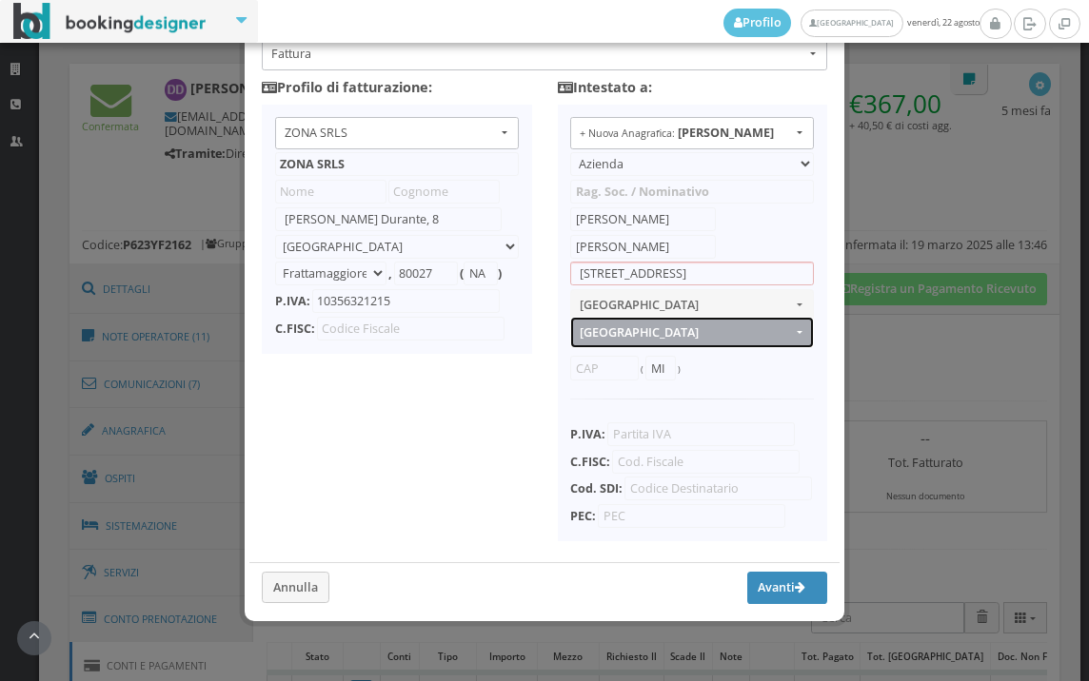
click at [628, 325] on span "[GEOGRAPHIC_DATA]" at bounding box center [686, 332] width 212 height 14
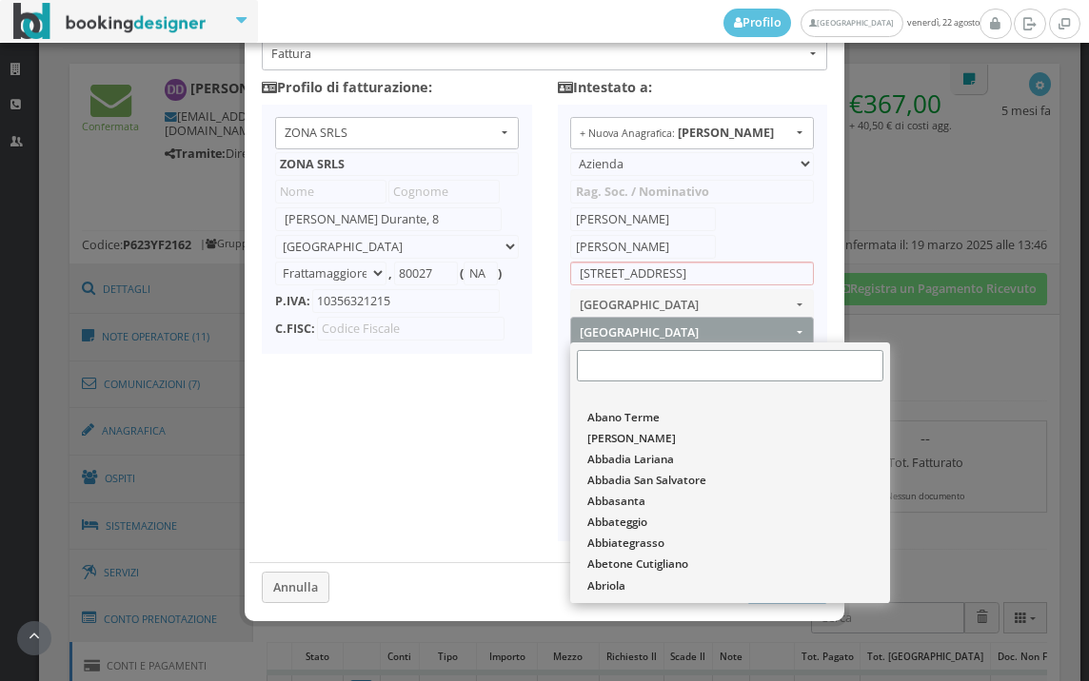
scroll to position [93157, 0]
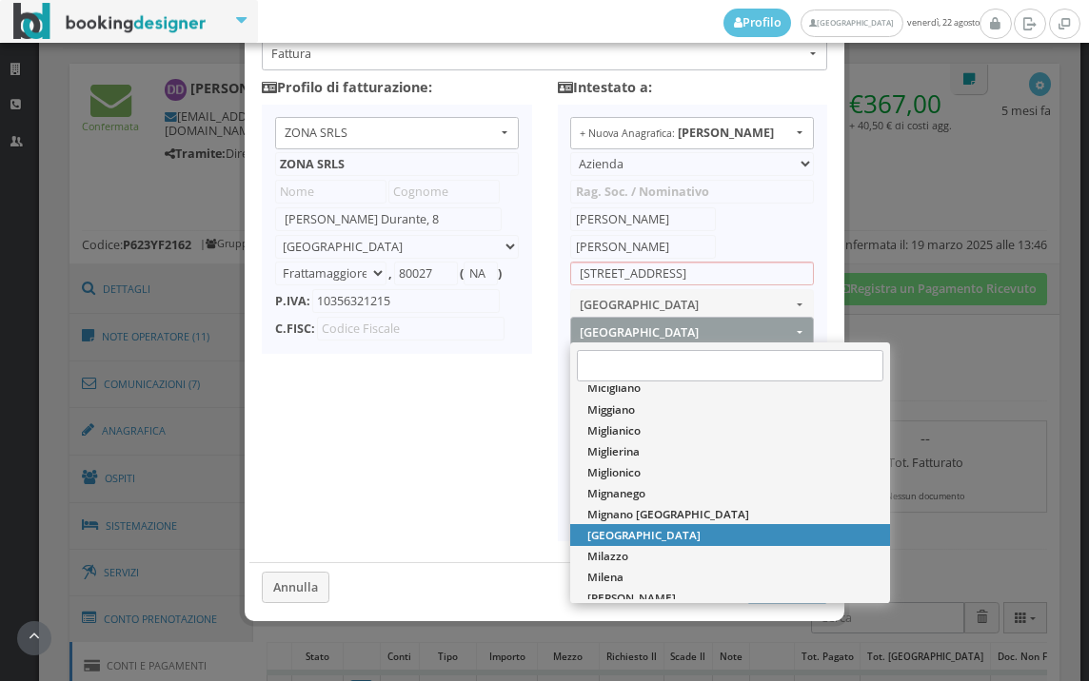
click at [558, 368] on ul "+ Nuova Anagrafica: [PERSON_NAME] + Nuova Anagrafica: [PERSON_NAME] + Nuova Ana…" at bounding box center [692, 323] width 269 height 437
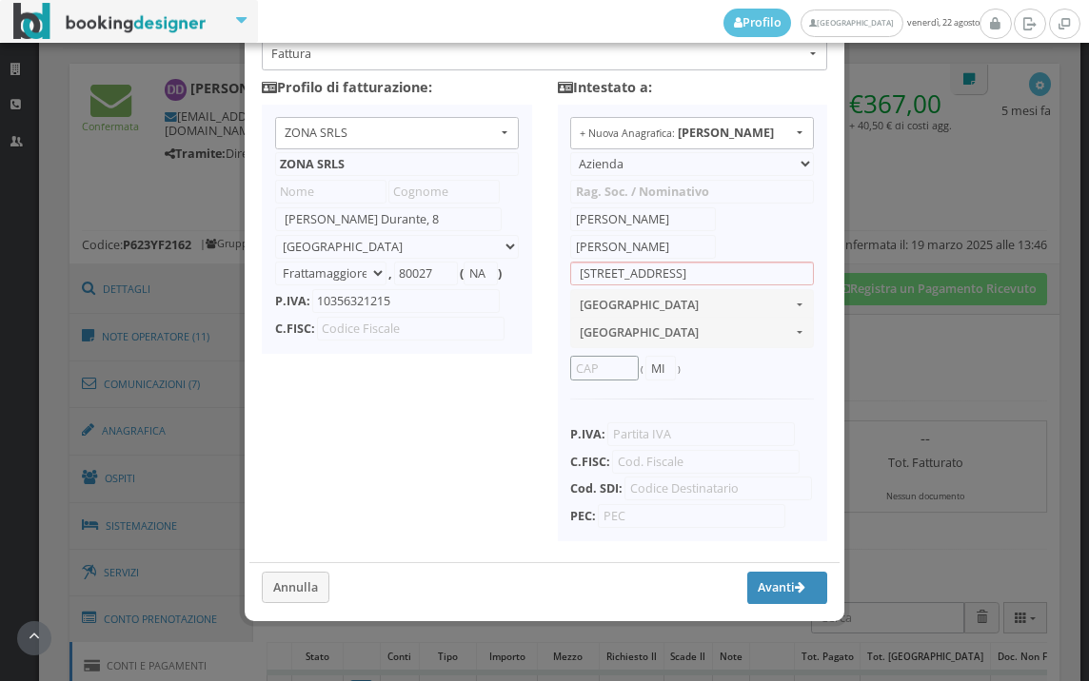
click at [584, 356] on input "text" at bounding box center [604, 368] width 69 height 24
click at [536, 360] on div "Tipo di documento: Fattura Fattura Acconto/Anticipo su fattura Nota di credito …" at bounding box center [544, 302] width 624 height 639
click at [582, 357] on input "text" at bounding box center [604, 368] width 69 height 24
type input "20128"
click at [641, 450] on input "text" at bounding box center [705, 462] width 187 height 24
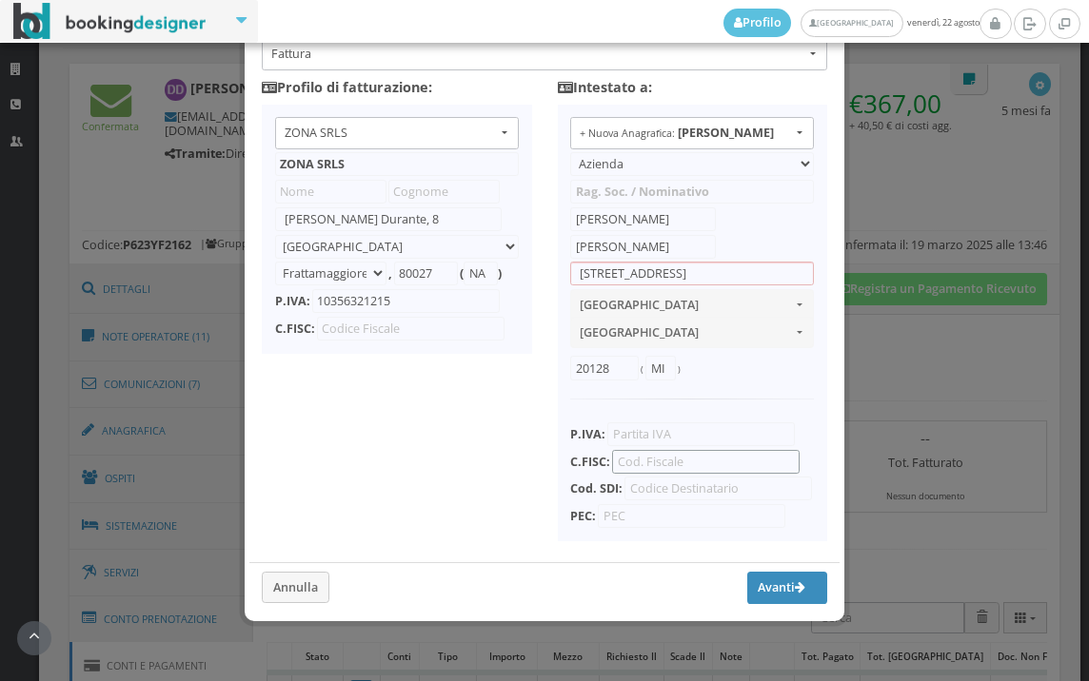
click at [650, 450] on input "text" at bounding box center [705, 462] width 187 height 24
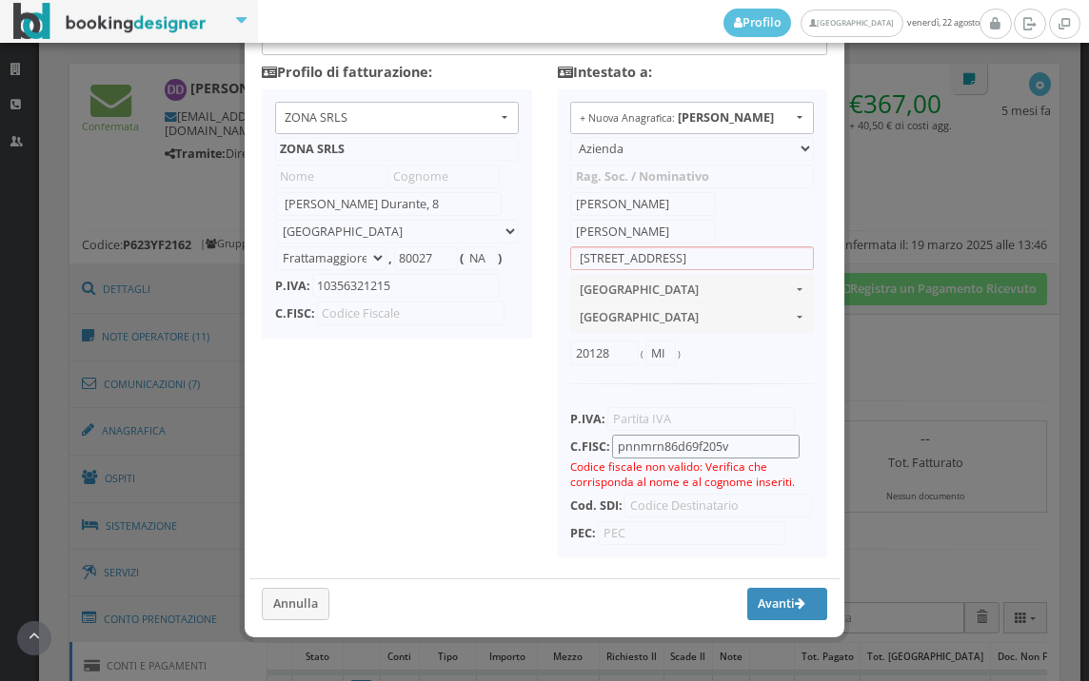
type input "pnnmrn86d69f205v"
drag, startPoint x: 638, startPoint y: 202, endPoint x: 555, endPoint y: 198, distance: 82.9
click at [558, 198] on ul "+ Nuova Anagrafica: [PERSON_NAME] + Nuova Anagrafica: [PERSON_NAME] + Nuova Ana…" at bounding box center [692, 323] width 269 height 468
type input "[PERSON_NAME]"
drag, startPoint x: 640, startPoint y: 223, endPoint x: 567, endPoint y: 240, distance: 75.3
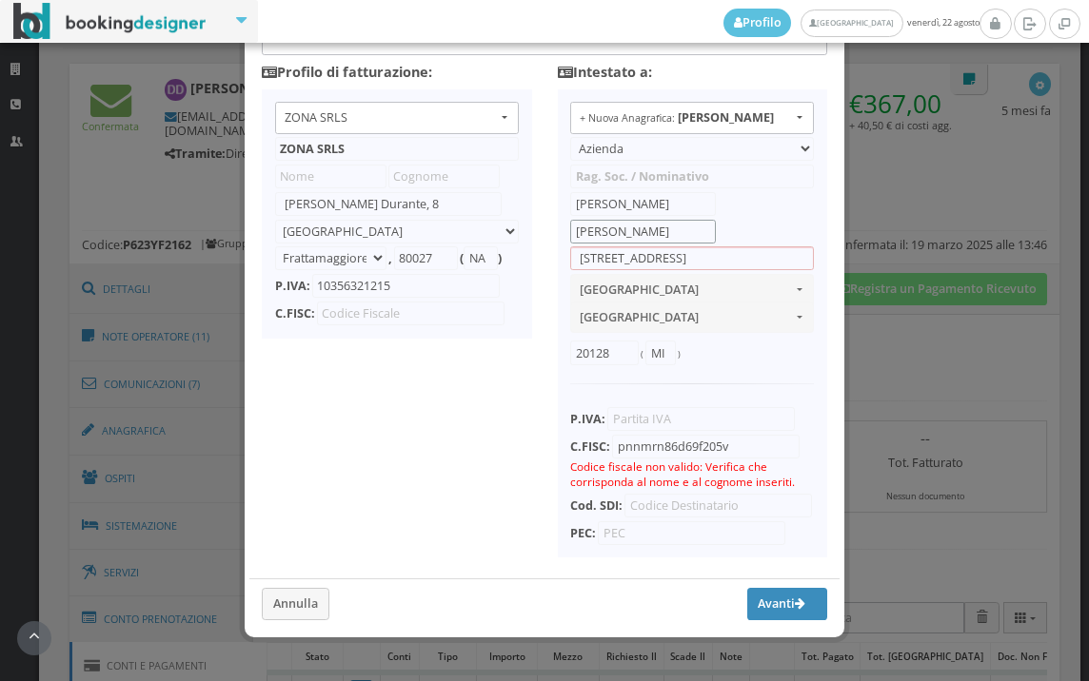
click at [570, 240] on input "[PERSON_NAME]" at bounding box center [643, 232] width 146 height 24
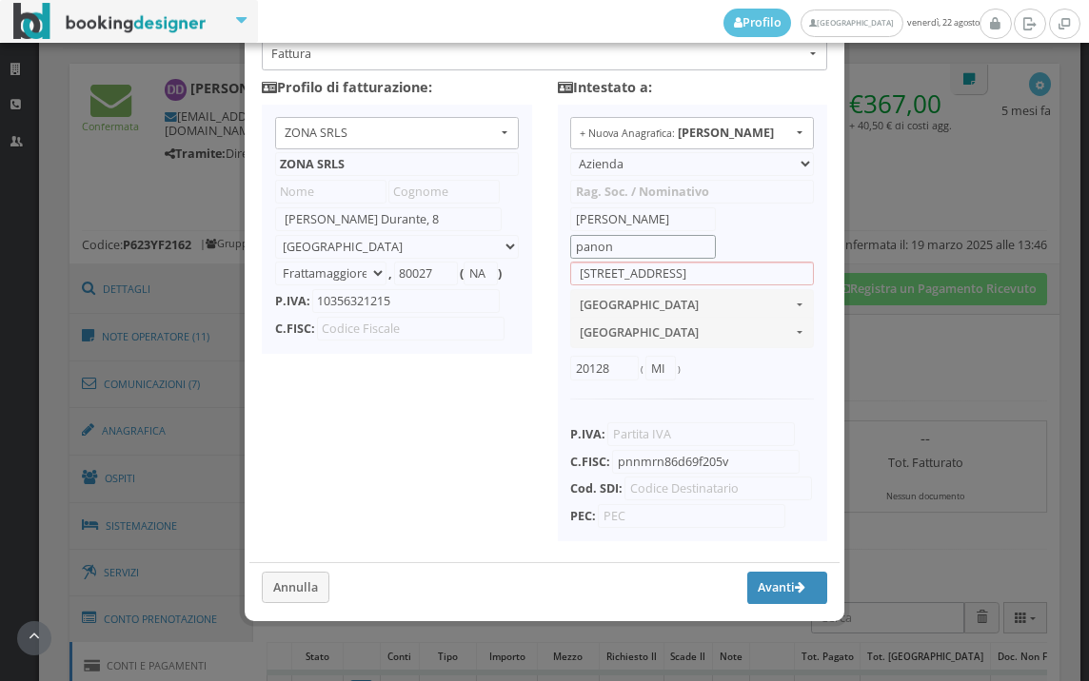
type input "panon"
click at [641, 207] on input "[PERSON_NAME]" at bounding box center [643, 219] width 146 height 24
type input "marina"
click at [459, 439] on div "Tipo di documento: Fattura Fattura Acconto/Anticipo su fattura Nota di credito …" at bounding box center [544, 302] width 624 height 639
click at [749, 589] on button "Avanti" at bounding box center [787, 588] width 80 height 32
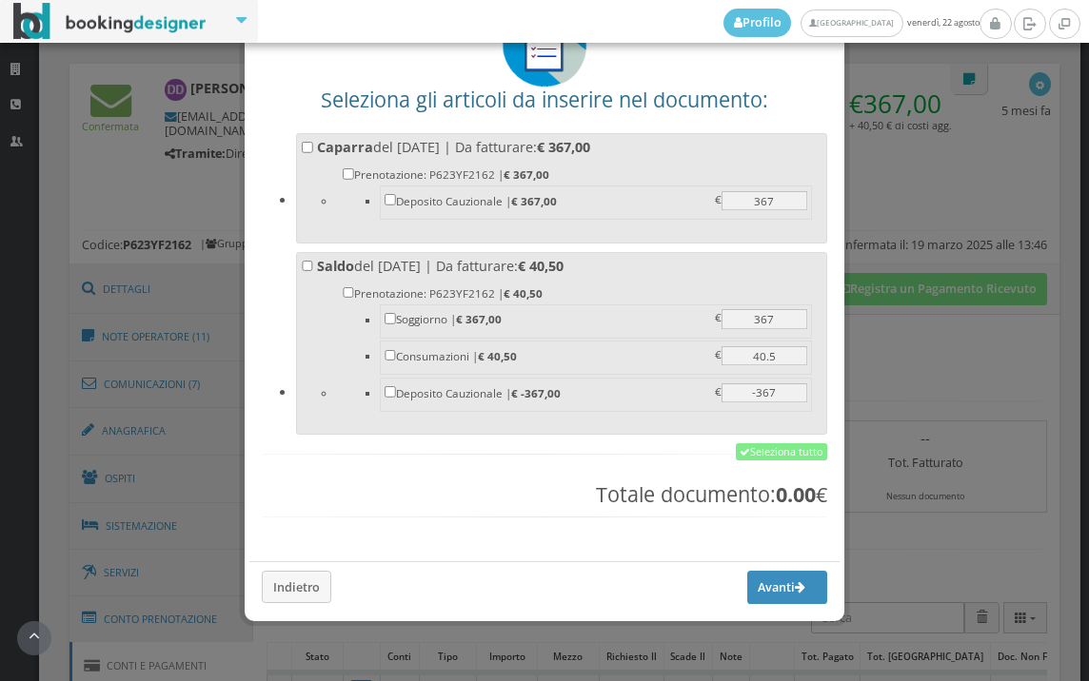
scroll to position [148, 0]
click at [305, 258] on label "Saldo del [DATE] | Da fatturare: € 40,50 Prenotazione: P623YF2162 | € 40,50 [GE…" at bounding box center [562, 341] width 520 height 168
click at [305, 261] on input "Saldo del [DATE] | Da fatturare: € 40,50 Prenotazione: P623YF2162 | € 40,50 [GE…" at bounding box center [307, 266] width 11 height 11
checkbox input "true"
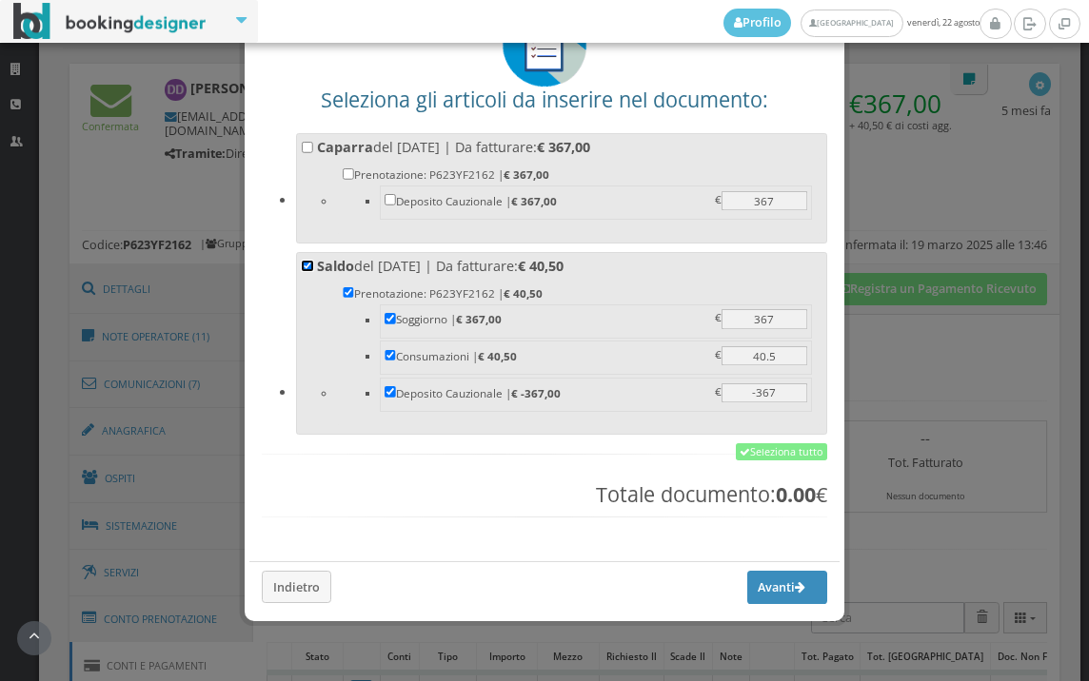
checkbox input "true"
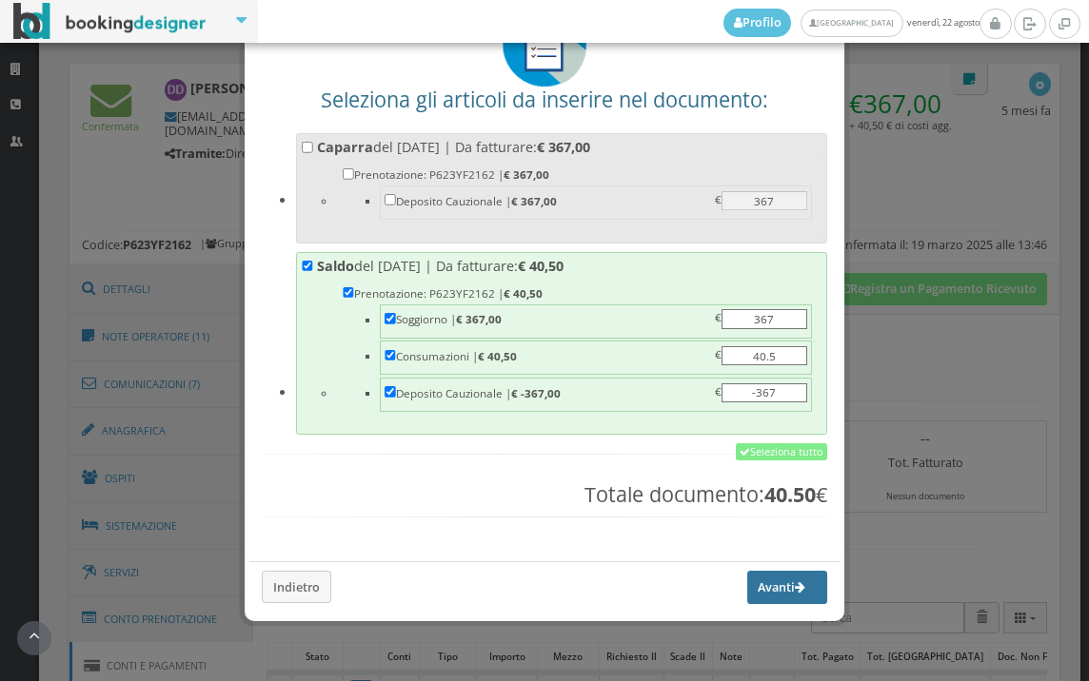
click at [800, 581] on button "Avanti" at bounding box center [787, 587] width 80 height 32
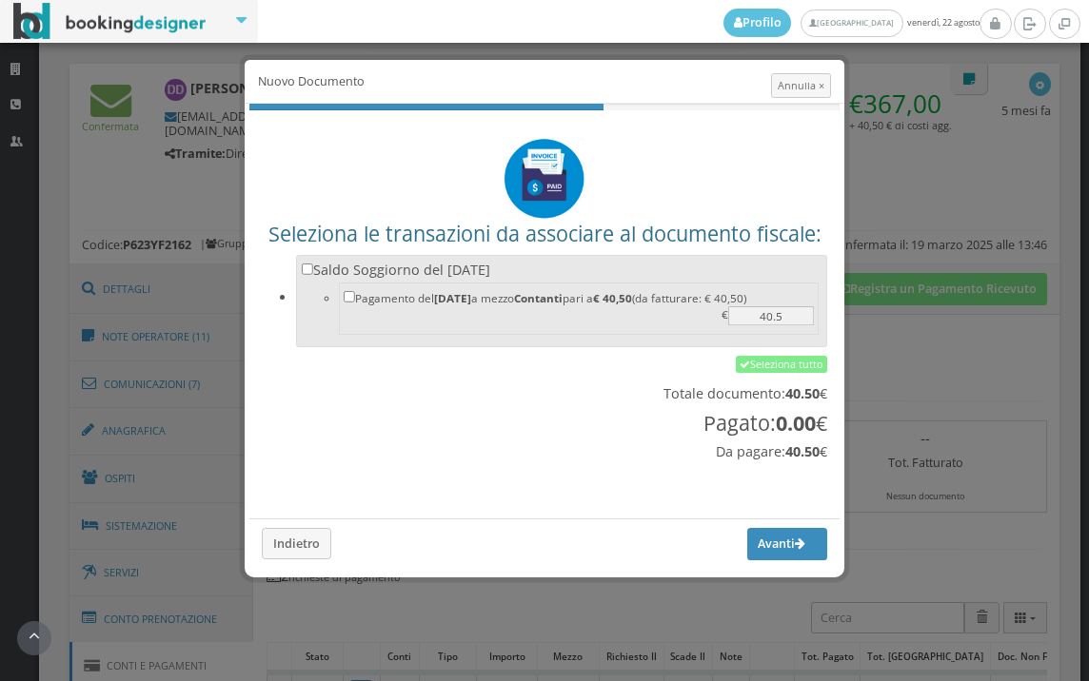
scroll to position [0, 0]
click at [313, 273] on label "Saldo Soggiorno del [DATE] Pagamento del [DATE] a mezzo Contanti pari a € 40,50…" at bounding box center [562, 299] width 520 height 77
click at [313, 273] on input "Saldo Soggiorno del [DATE] Pagamento del [DATE] a mezzo Contanti pari a € 40,50…" at bounding box center [307, 269] width 11 height 11
checkbox input "true"
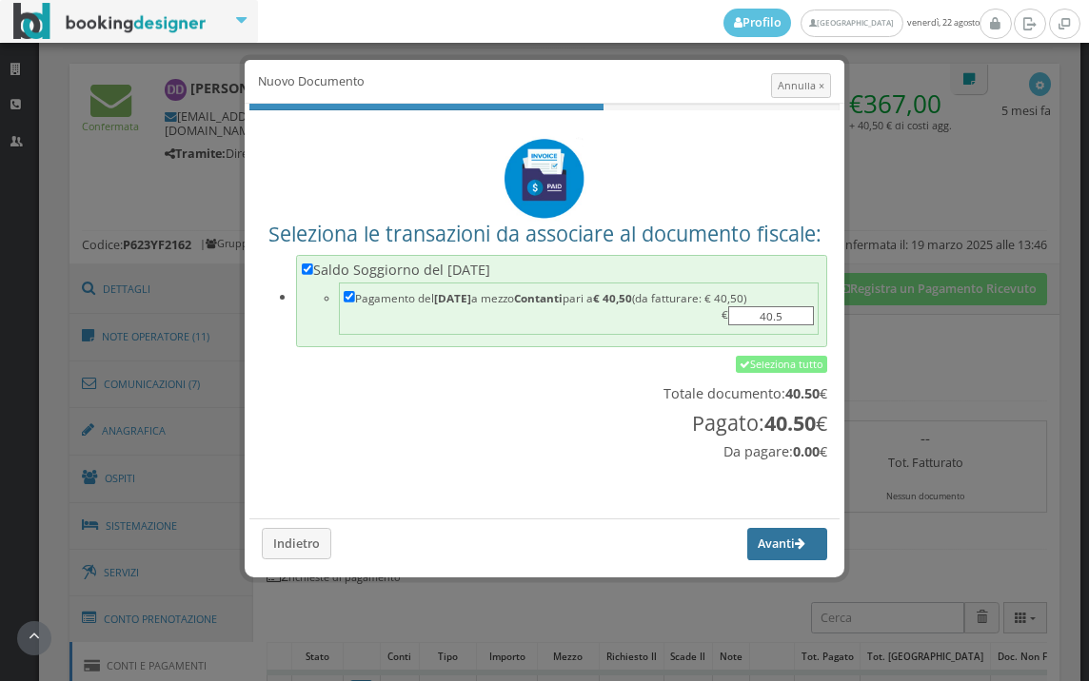
click at [786, 530] on button "Avanti" at bounding box center [787, 544] width 80 height 32
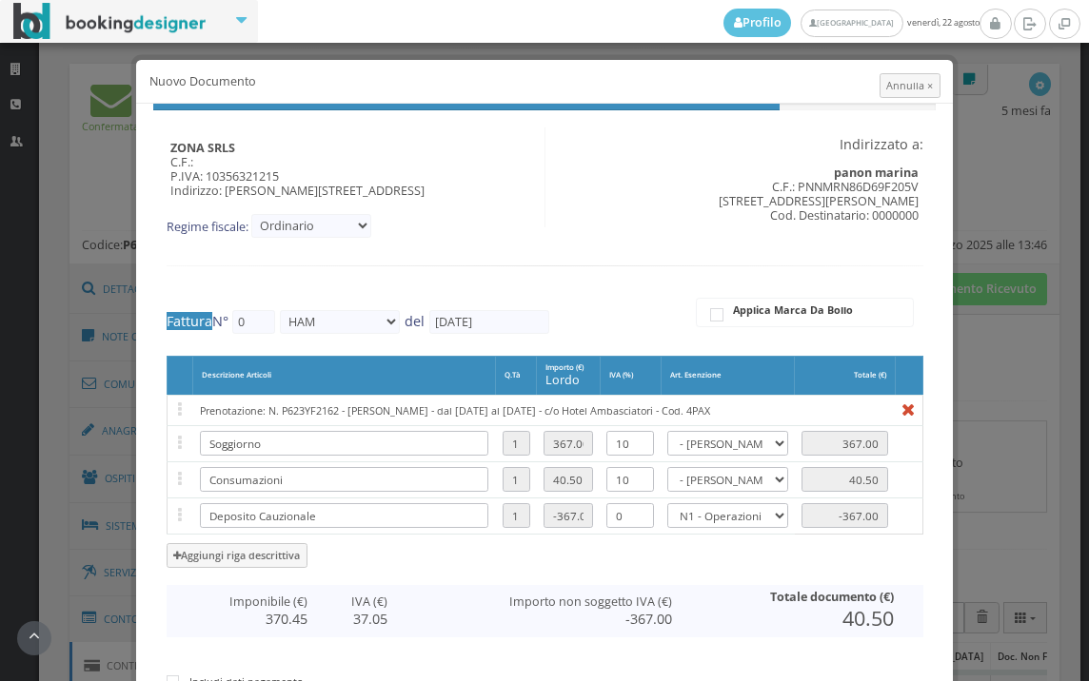
type input "506"
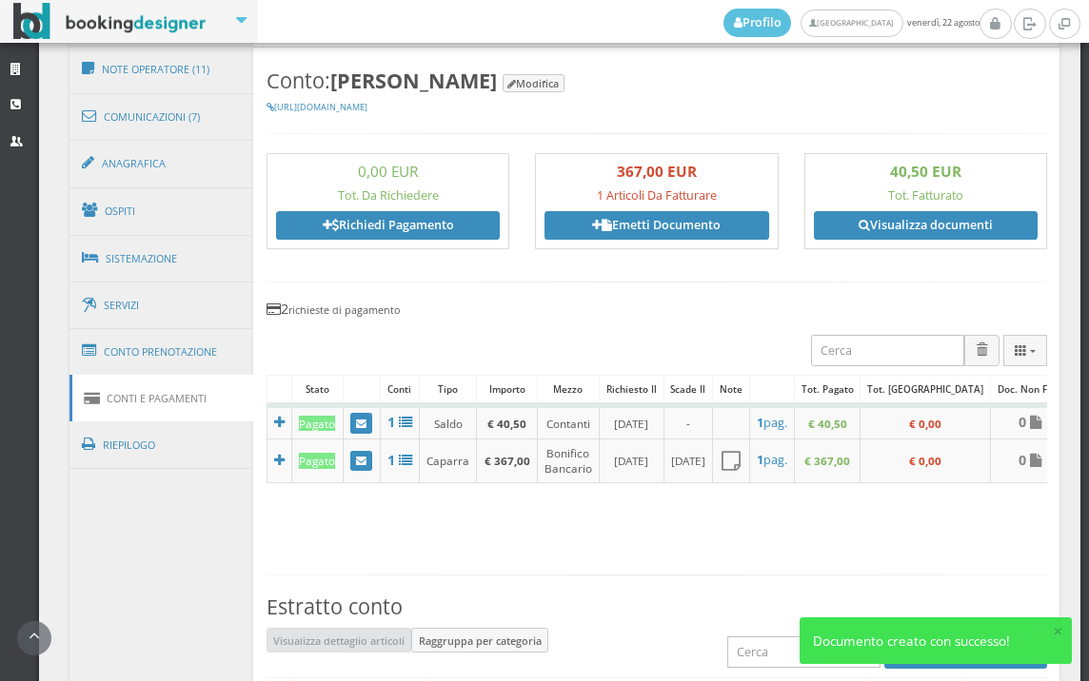
scroll to position [1133, 0]
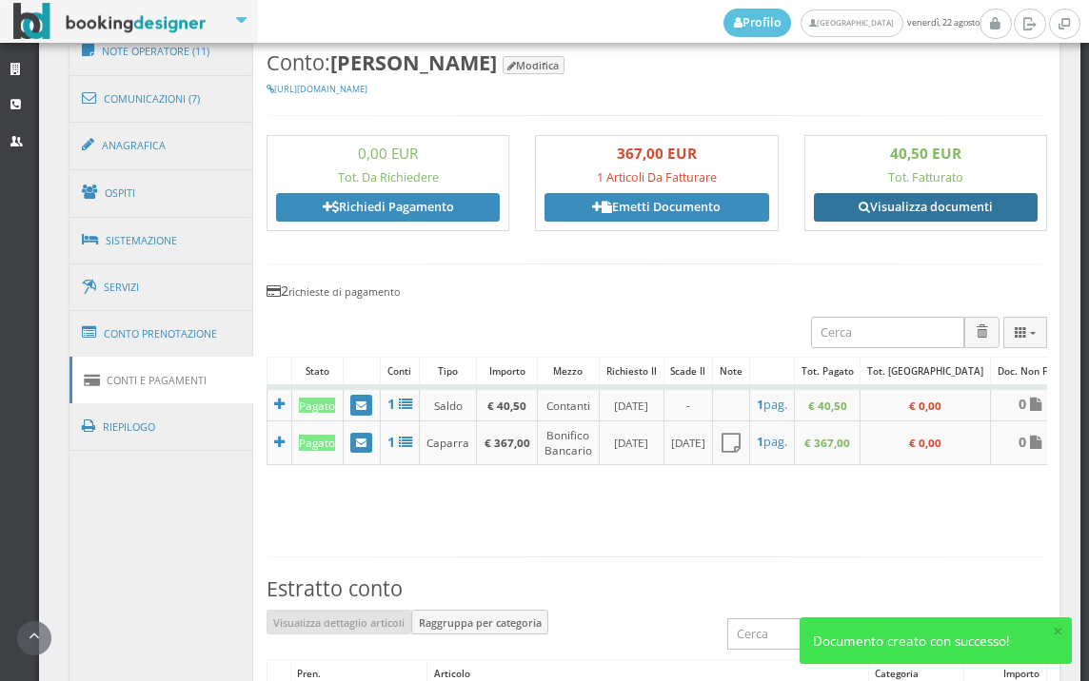
click at [858, 206] on icon at bounding box center [863, 208] width 11 height 12
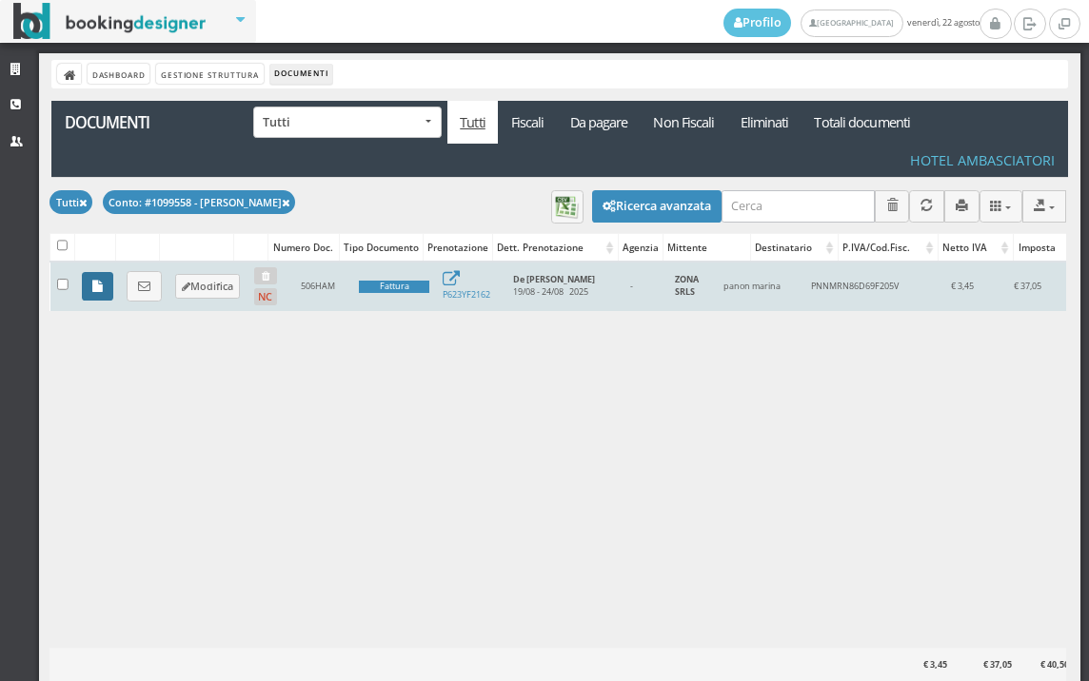
click at [96, 281] on icon at bounding box center [97, 287] width 10 height 12
click at [157, 286] on link at bounding box center [144, 286] width 35 height 30
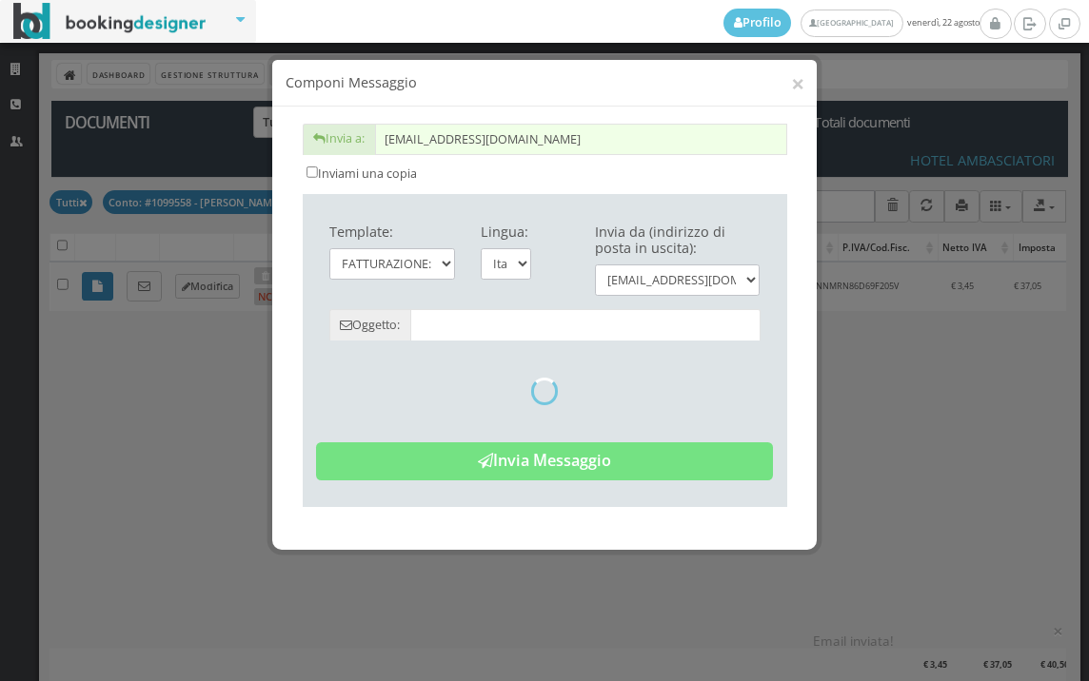
type input "Copia di cortesia: Fattura da ZONA SRLS - n. 506HAM del 22/08/2025"
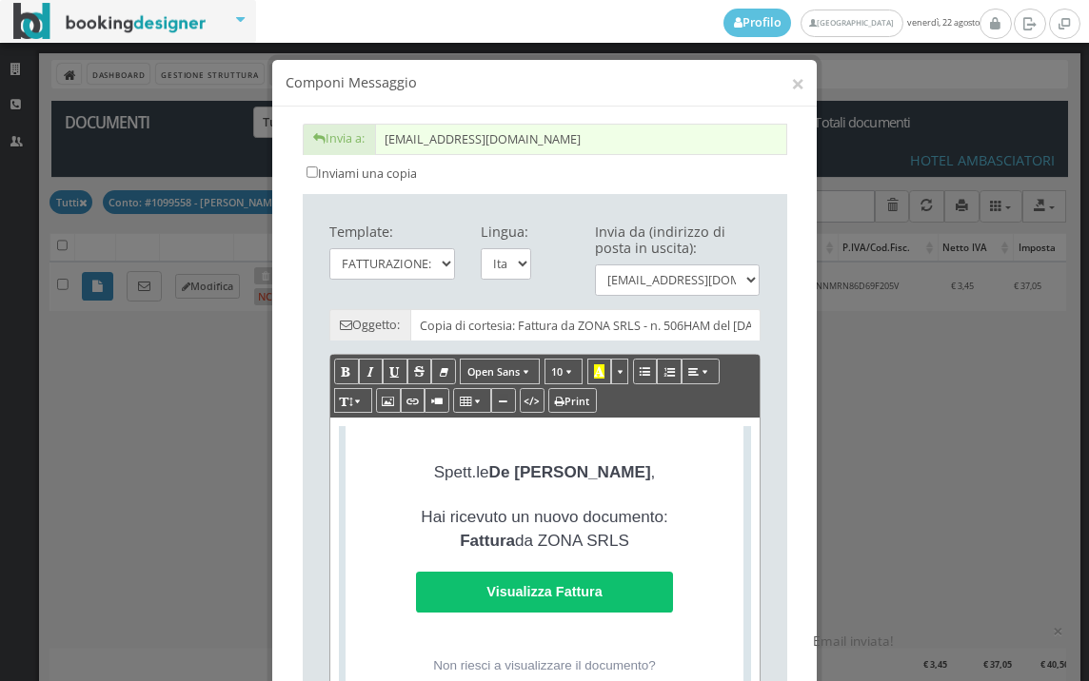
scroll to position [443, 0]
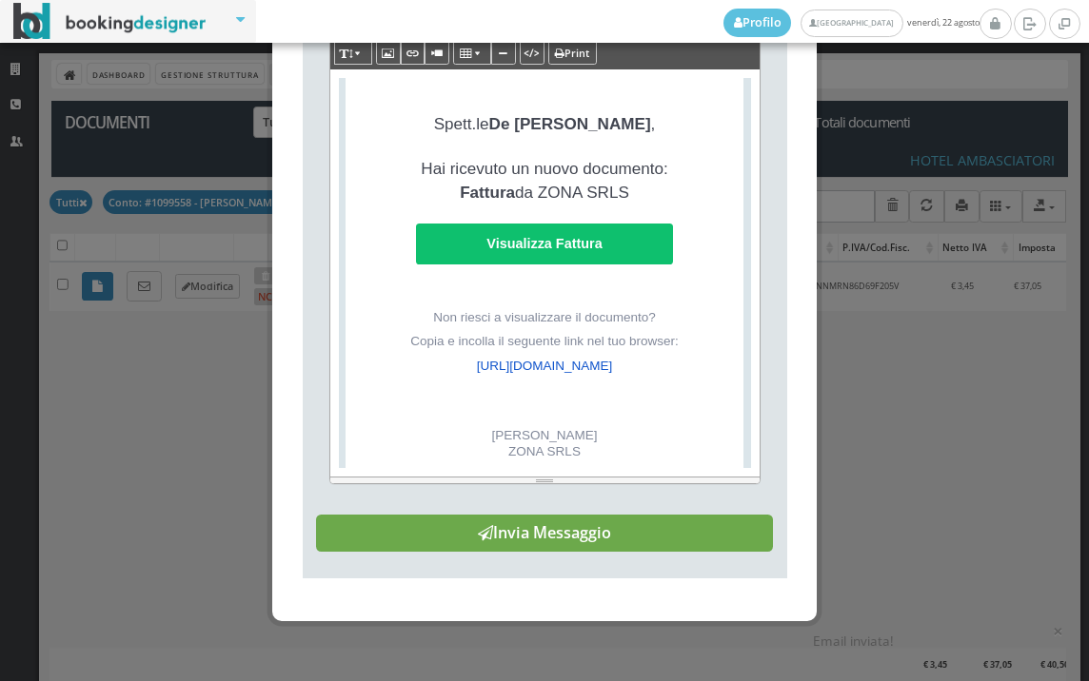
click at [550, 536] on button "Invia Messaggio" at bounding box center [544, 534] width 457 height 38
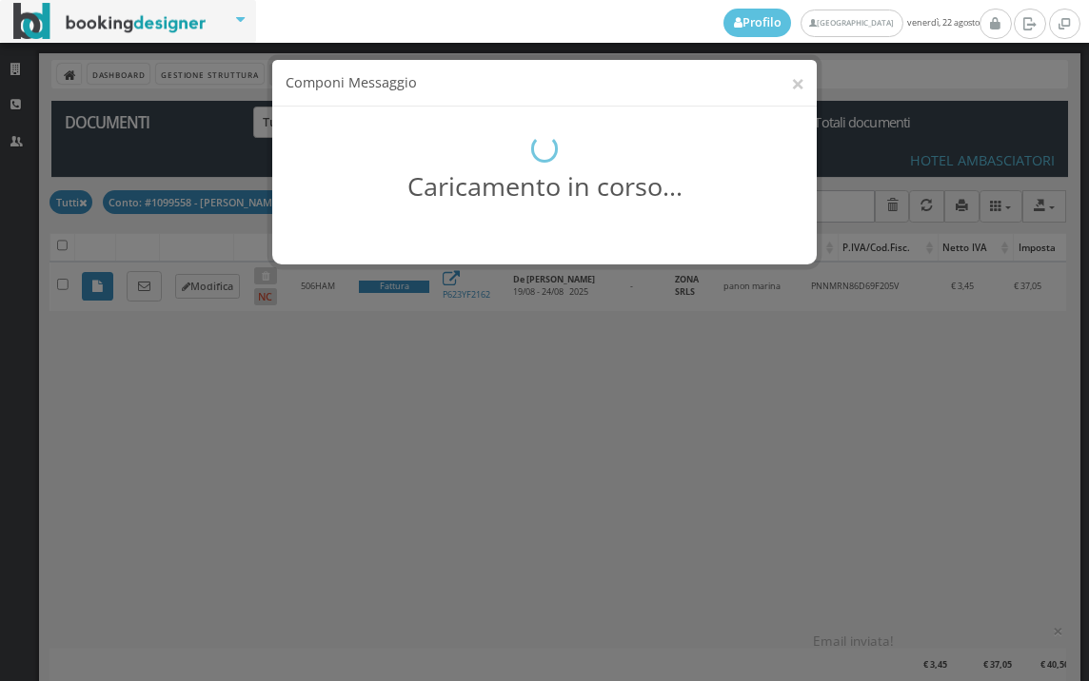
scroll to position [0, 0]
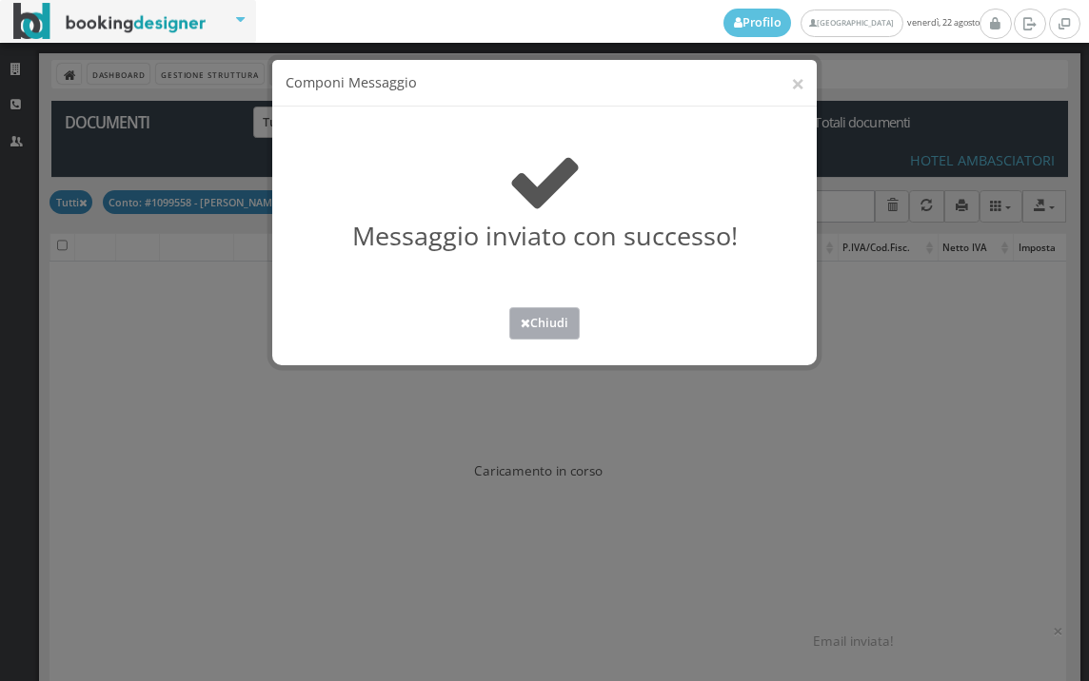
click at [529, 328] on button "Chiudi" at bounding box center [544, 322] width 70 height 31
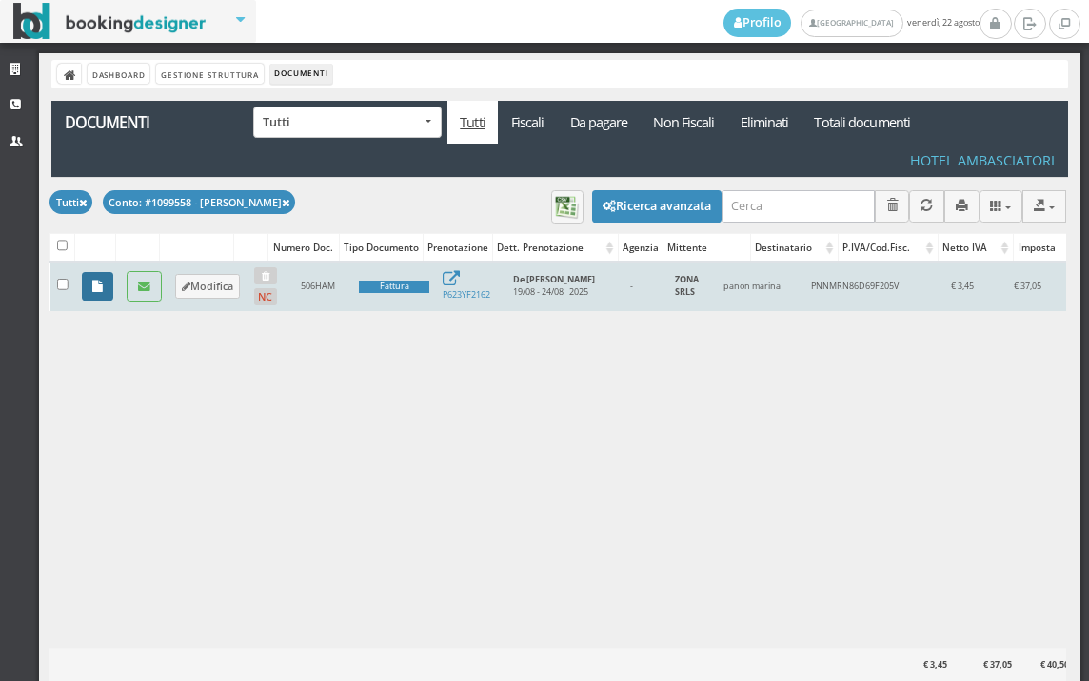
click at [107, 282] on link at bounding box center [97, 286] width 31 height 29
